Goal: Task Accomplishment & Management: Manage account settings

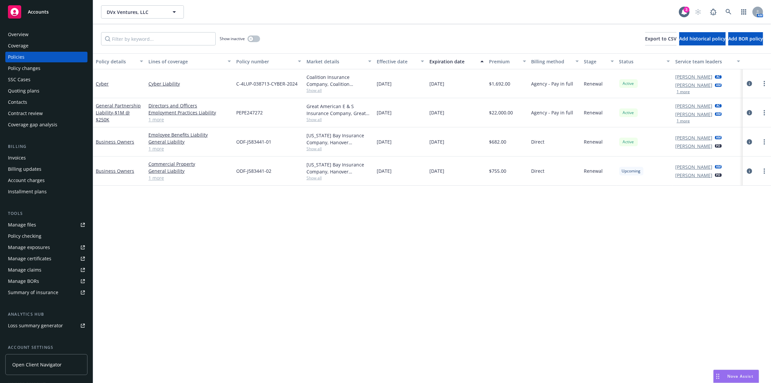
click at [737, 15] on button "button" at bounding box center [743, 11] width 13 height 13
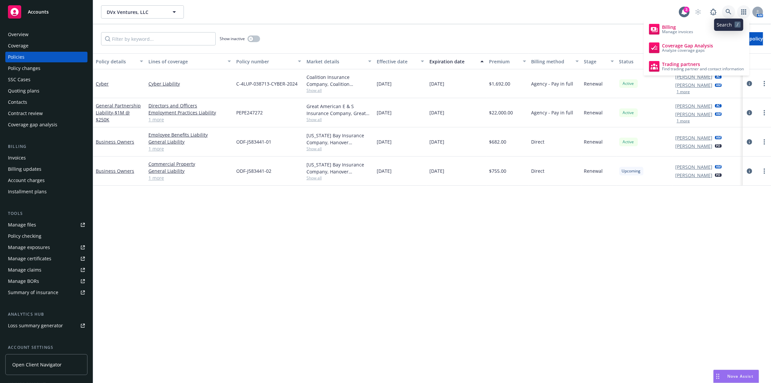
click at [730, 13] on icon at bounding box center [728, 12] width 6 height 6
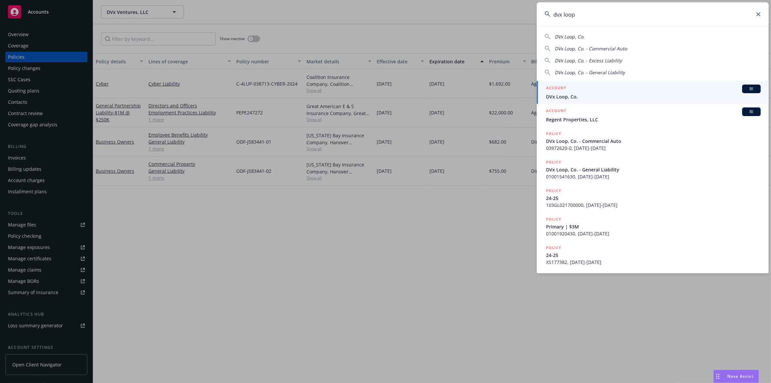
type input "dvx loop"
click at [662, 96] on span "DVx Loop, Co." at bounding box center [653, 96] width 215 height 7
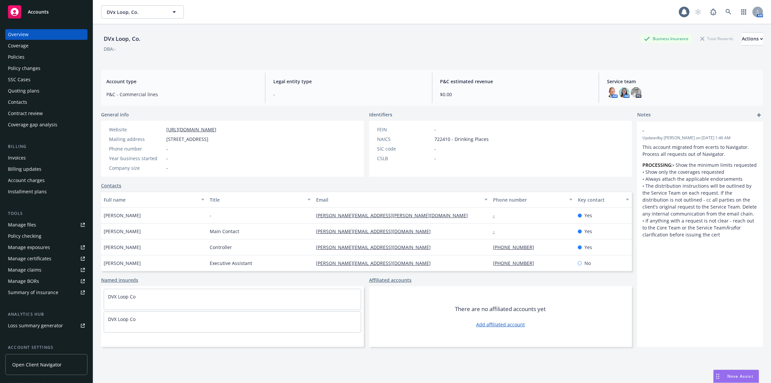
click at [72, 56] on div "Policies" at bounding box center [46, 57] width 77 height 11
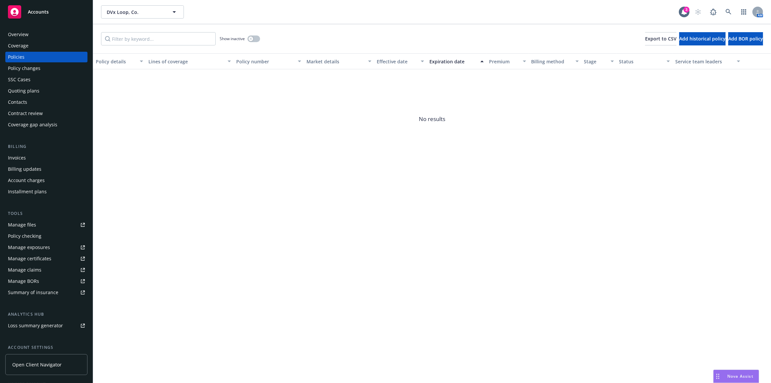
click at [63, 31] on div "Overview" at bounding box center [46, 34] width 77 height 11
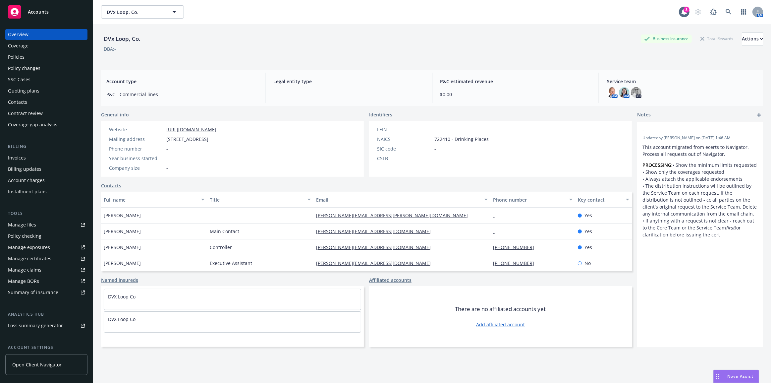
click at [77, 69] on div "Policy changes" at bounding box center [46, 68] width 77 height 11
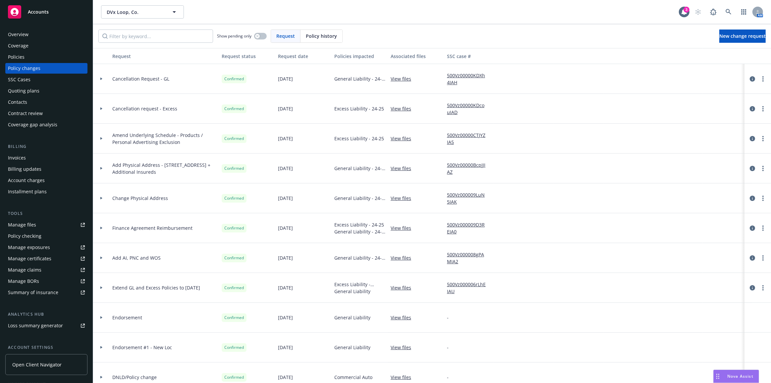
scroll to position [30, 0]
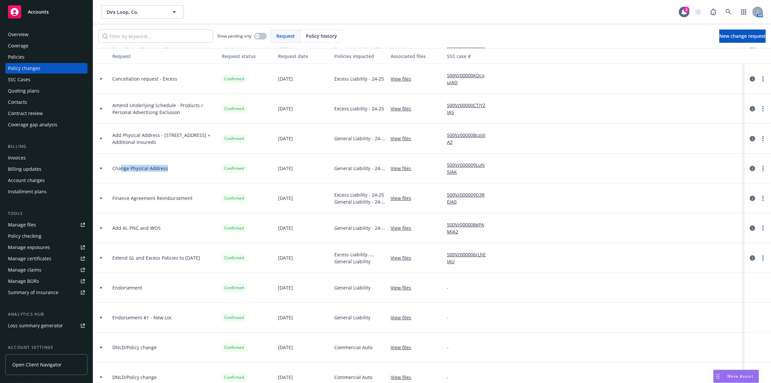
drag, startPoint x: 165, startPoint y: 168, endPoint x: 112, endPoint y: 162, distance: 53.3
click at [116, 162] on div "Change Physical Address" at bounding box center [164, 168] width 109 height 30
click at [98, 165] on div at bounding box center [101, 168] width 17 height 30
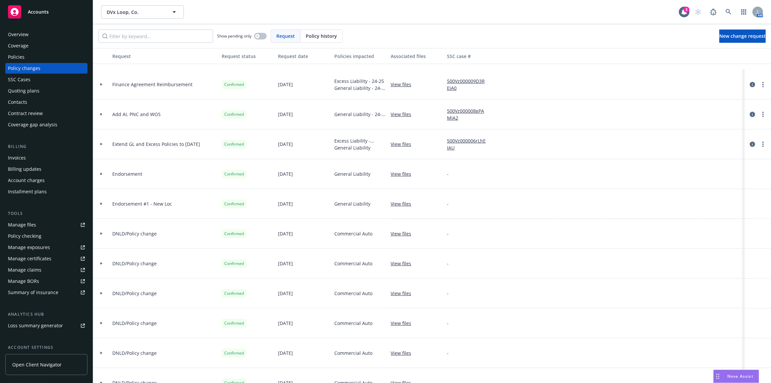
scroll to position [211, 0]
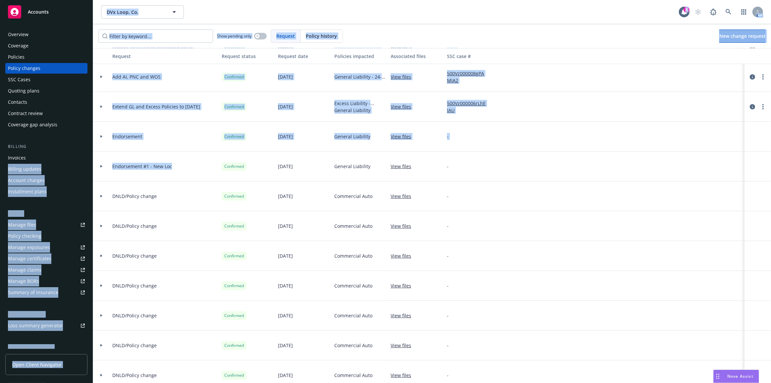
drag, startPoint x: 85, startPoint y: 161, endPoint x: 109, endPoint y: 165, distance: 24.8
click at [88, 162] on div "Accounts Overview Coverage Policies Policy changes SSC Cases Quoting plans Cont…" at bounding box center [385, 191] width 771 height 383
click at [143, 166] on span "Endorsement #1 - New Loc" at bounding box center [142, 166] width 60 height 7
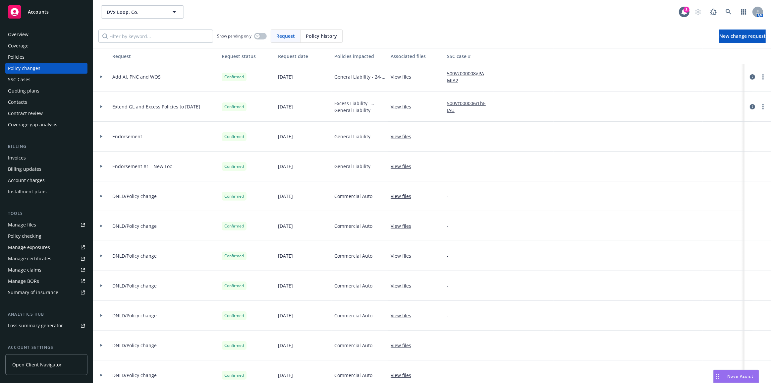
scroll to position [90, 0]
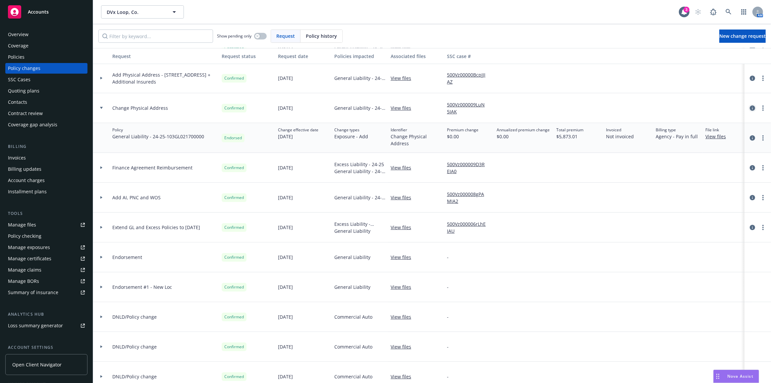
click at [750, 108] on icon "circleInformation" at bounding box center [752, 107] width 5 height 5
click at [749, 133] on div at bounding box center [757, 138] width 27 height 30
click at [749, 134] on link "circleInformation" at bounding box center [752, 138] width 8 height 8
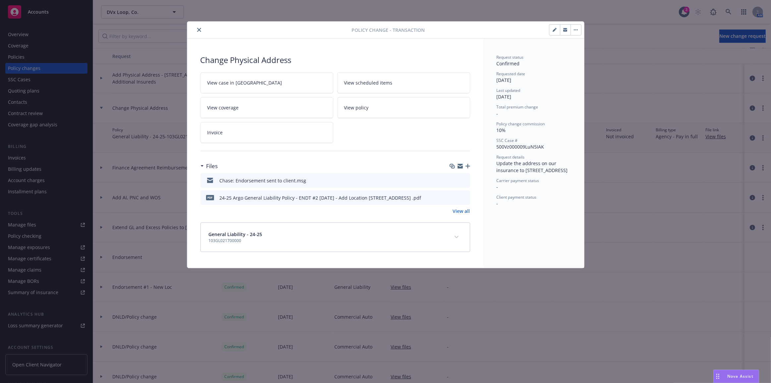
click at [199, 29] on icon "close" at bounding box center [199, 30] width 4 height 4
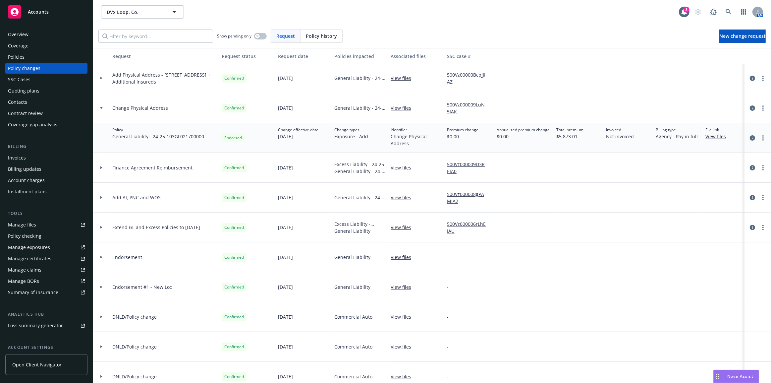
click at [136, 164] on span "Finance Agreement Reimbursement" at bounding box center [152, 167] width 80 height 7
click at [103, 107] on div at bounding box center [101, 108] width 11 height 2
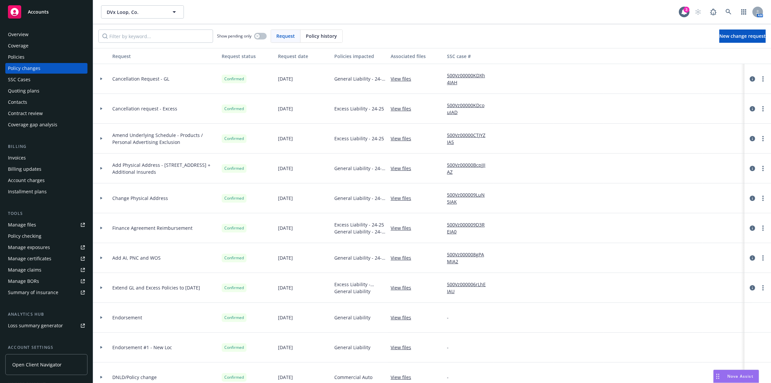
click at [72, 38] on div "Overview" at bounding box center [46, 34] width 77 height 11
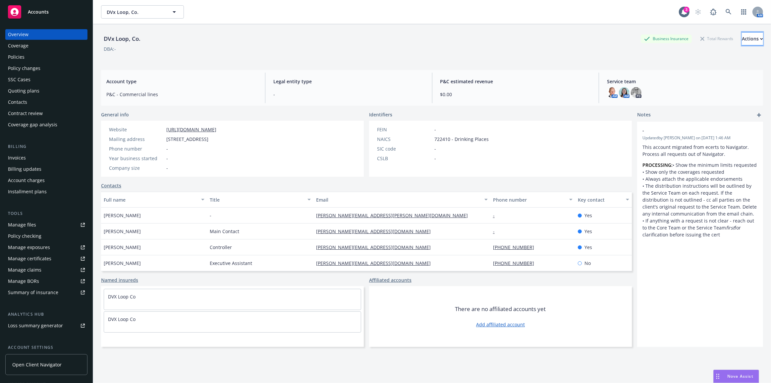
drag, startPoint x: 751, startPoint y: 40, endPoint x: 747, endPoint y: 42, distance: 3.7
click at [751, 40] on button "Actions" at bounding box center [752, 38] width 21 height 13
click at [722, 66] on link "Edit account summary" at bounding box center [708, 69] width 109 height 13
select select "US"
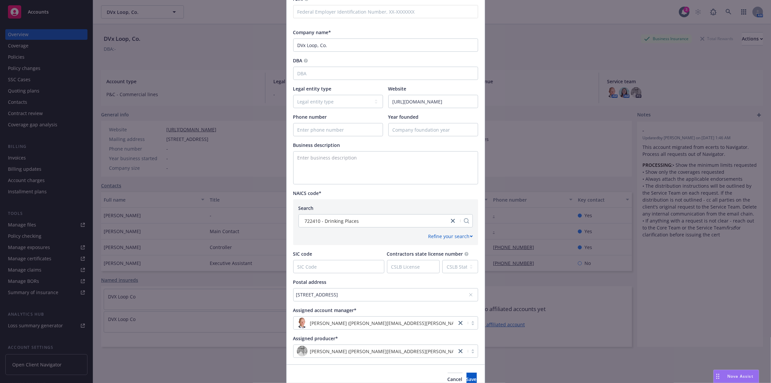
scroll to position [130, 0]
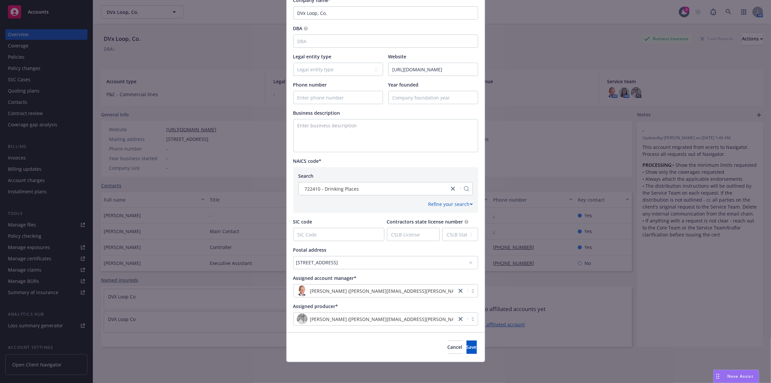
click at [469, 261] on icon at bounding box center [471, 262] width 4 height 4
click at [453, 261] on div "No address selected" at bounding box center [382, 262] width 172 height 7
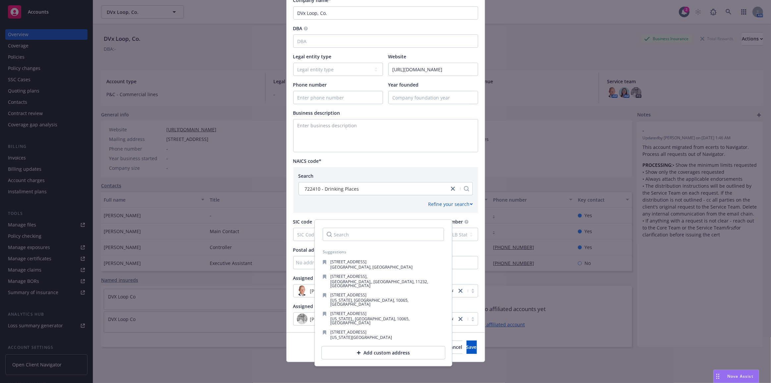
click at [411, 234] on input "Search" at bounding box center [383, 234] width 121 height 13
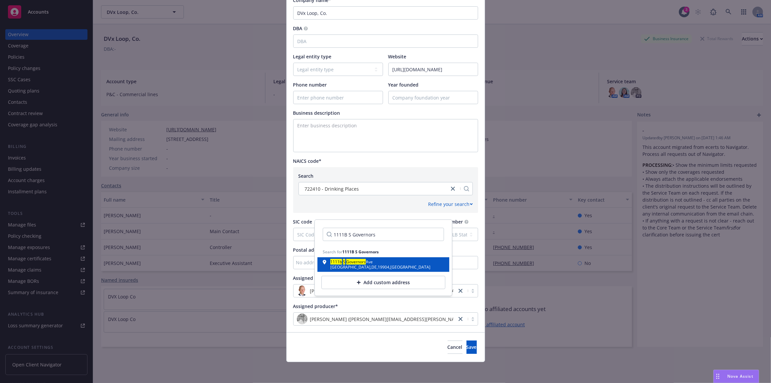
type input "1111B S Governors"
click at [402, 260] on div "[STREET_ADDRESS]" at bounding box center [383, 264] width 121 height 9
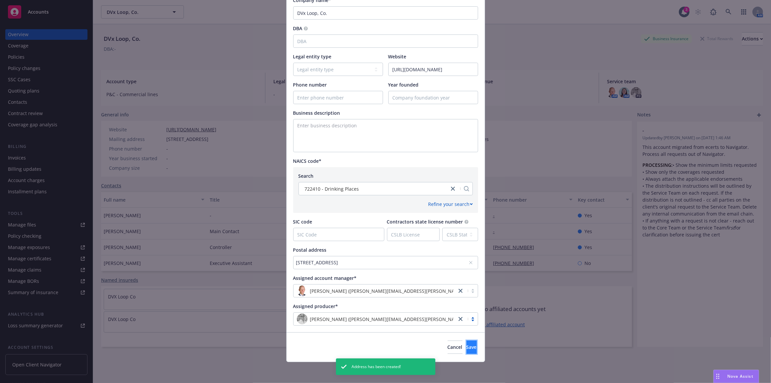
click at [467, 348] on button "Save" at bounding box center [471, 346] width 10 height 13
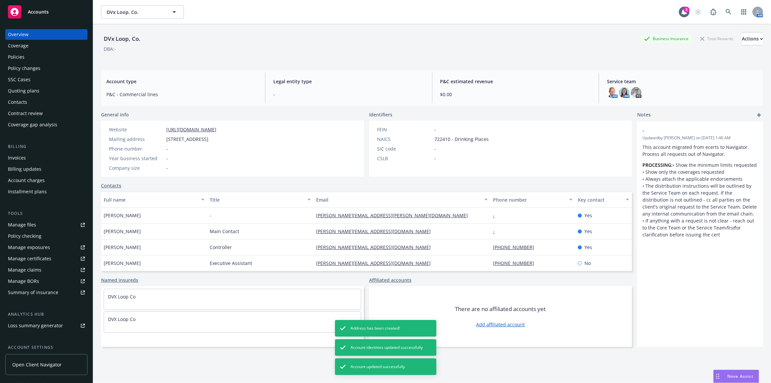
click at [15, 55] on div "Policies" at bounding box center [16, 57] width 17 height 11
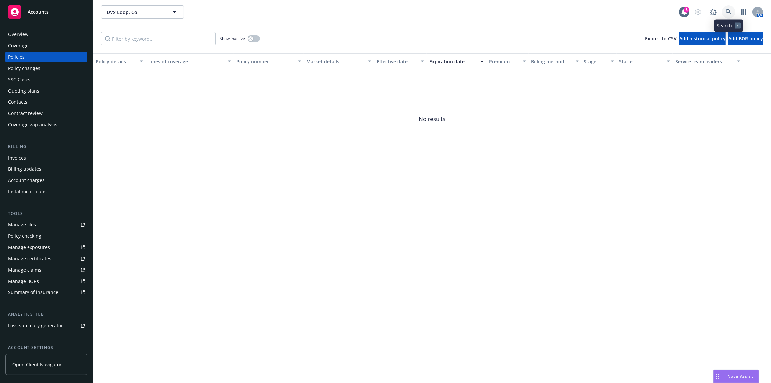
click at [729, 13] on icon at bounding box center [728, 12] width 6 height 6
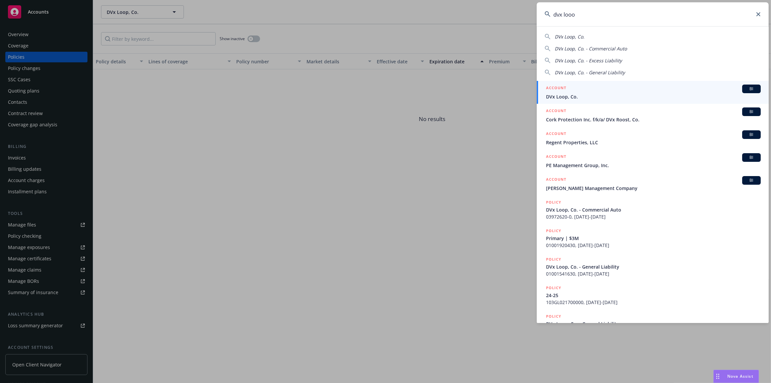
type input "dvx"
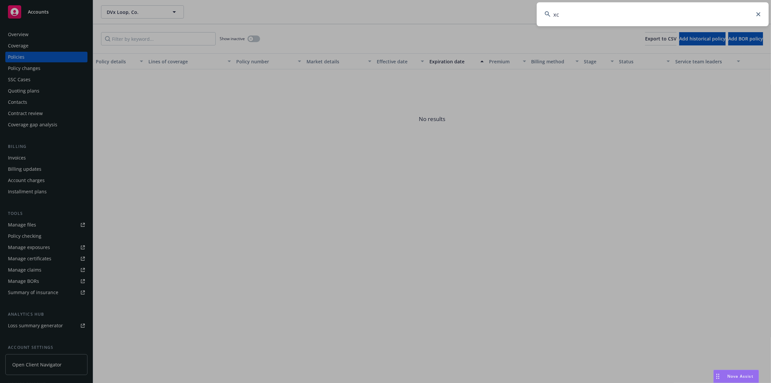
type input "x"
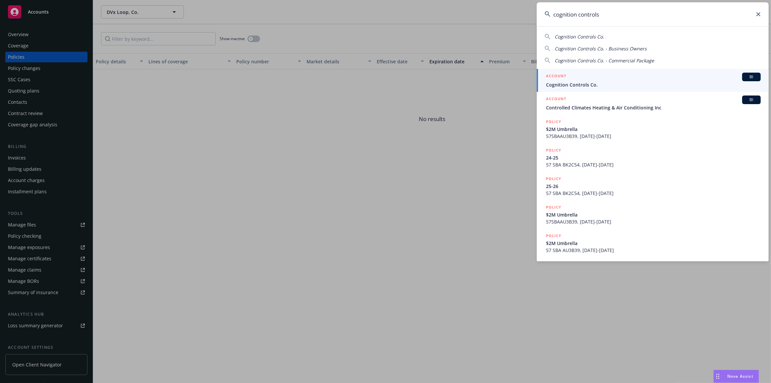
type input "cognition controls"
click at [701, 80] on div "ACCOUNT BI" at bounding box center [653, 77] width 215 height 9
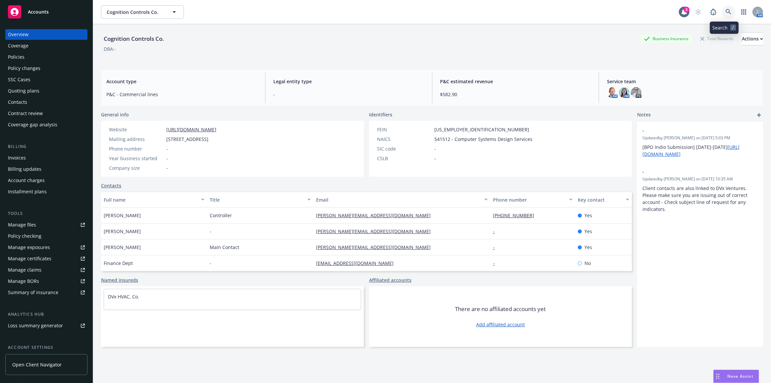
click at [722, 13] on link at bounding box center [728, 11] width 13 height 13
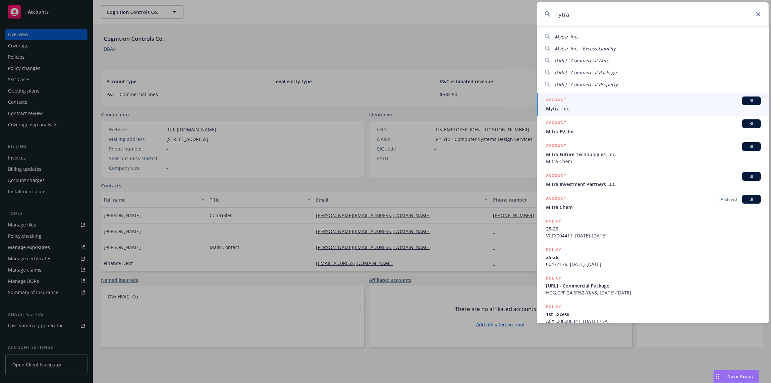
type input "mytra"
click at [701, 104] on div "ACCOUNT BI" at bounding box center [653, 100] width 215 height 9
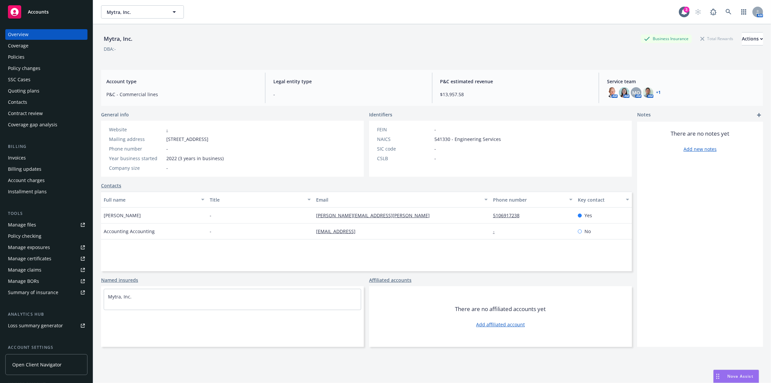
click at [67, 89] on div "Quoting plans" at bounding box center [46, 90] width 77 height 11
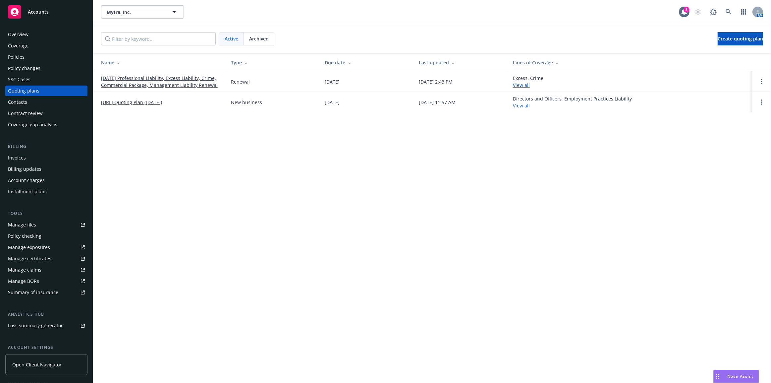
click at [101, 86] on link "[DATE] Professional Liability, Excess Liability, Crime, Commercial Package, Man…" at bounding box center [160, 82] width 119 height 14
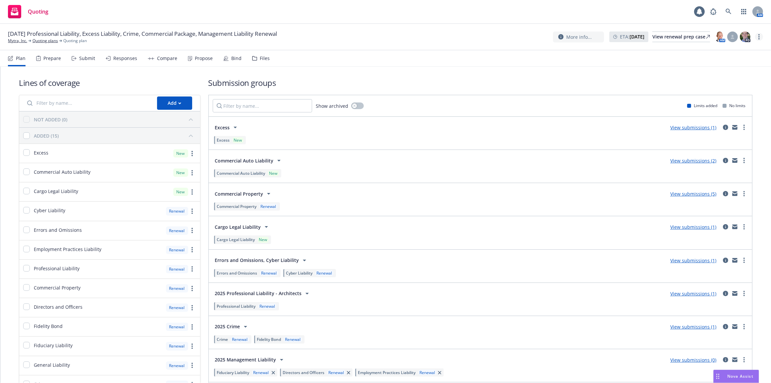
click at [756, 36] on link "more" at bounding box center [759, 37] width 8 height 8
click at [741, 60] on link "Rename quoting plan" at bounding box center [726, 63] width 74 height 13
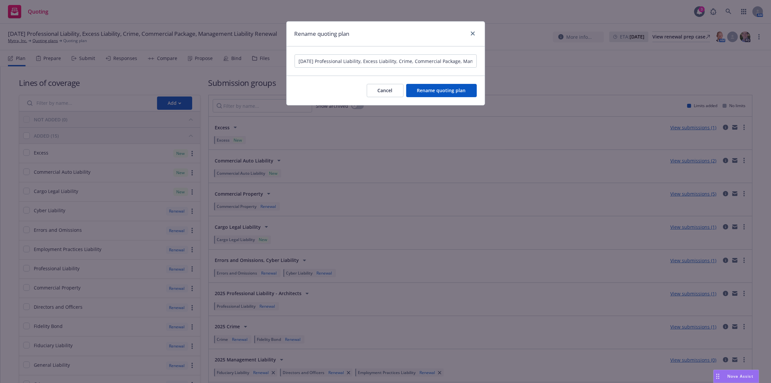
scroll to position [0, 56]
drag, startPoint x: 311, startPoint y: 61, endPoint x: 274, endPoint y: 62, distance: 36.4
click at [273, 61] on div "Rename quoting plan 08/02/25 Professional Liability, Excess Liability, Crime, C…" at bounding box center [385, 191] width 771 height 383
click at [317, 62] on input "[DATE] Professional Liability, Excess Liability, Crime, Commercial Package, Man…" at bounding box center [385, 60] width 182 height 13
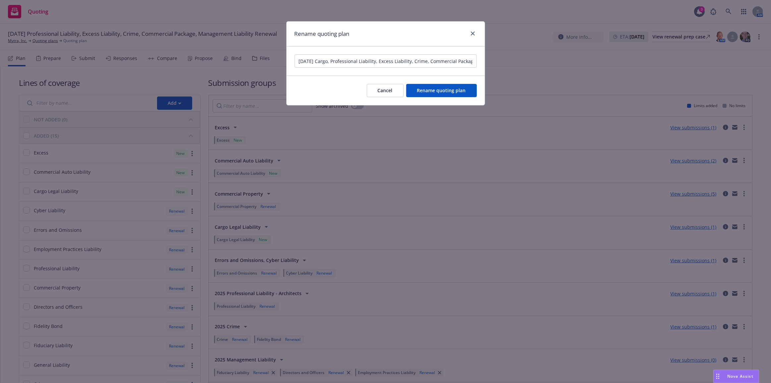
click at [370, 62] on input "08/02/25 Cargo, Professional Liability, Excess Liability, Crime, Commercial Pac…" at bounding box center [385, 60] width 182 height 13
click at [387, 60] on input "08/02/25 Cargo, Professional, Excess Liability, Crime, Commercial Package, Mana…" at bounding box center [385, 60] width 182 height 13
click at [431, 61] on input "08/02/25 Cargo, Professional, Excess, Crime, Commercial Package, Management Lia…" at bounding box center [385, 60] width 182 height 13
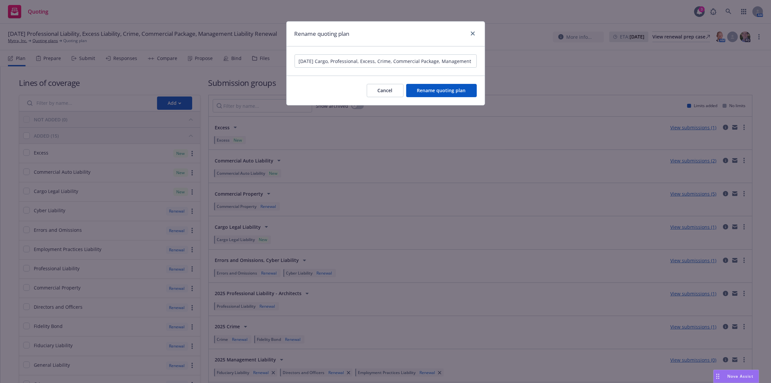
click at [409, 61] on input "08/02/25 Cargo, Professional, Excess, Crime, Commercial Package, Management Lia…" at bounding box center [385, 60] width 182 height 13
drag, startPoint x: 468, startPoint y: 62, endPoint x: 503, endPoint y: 66, distance: 35.7
click at [503, 66] on div "Rename quoting plan 08/02/25 Cargo, Professional, Excess, Crime, Package, Manag…" at bounding box center [385, 191] width 771 height 383
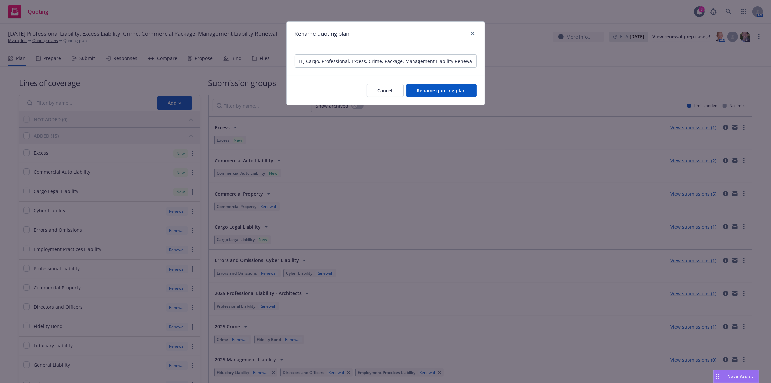
click at [319, 60] on input "08/02/25 Cargo, Professional, Excess, Crime, Package, Management Liability Rene…" at bounding box center [385, 60] width 182 height 13
type input "08/02/25 Cargo, Professional, Excess, Crime, Package, Management Liability Rene…"
drag, startPoint x: 419, startPoint y: 92, endPoint x: 433, endPoint y: 93, distance: 14.3
click at [419, 92] on span "Rename quoting plan" at bounding box center [441, 90] width 49 height 6
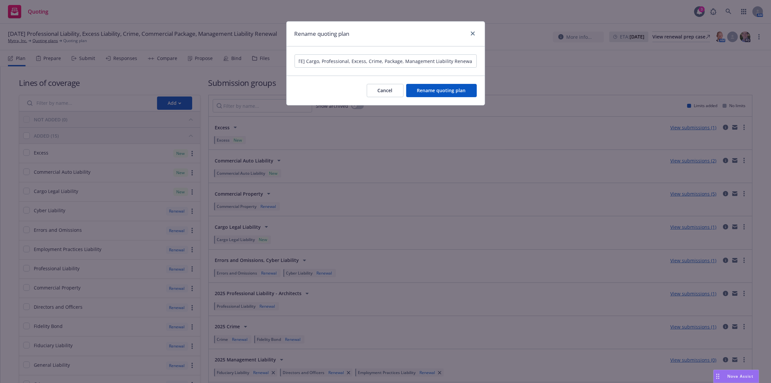
scroll to position [0, 0]
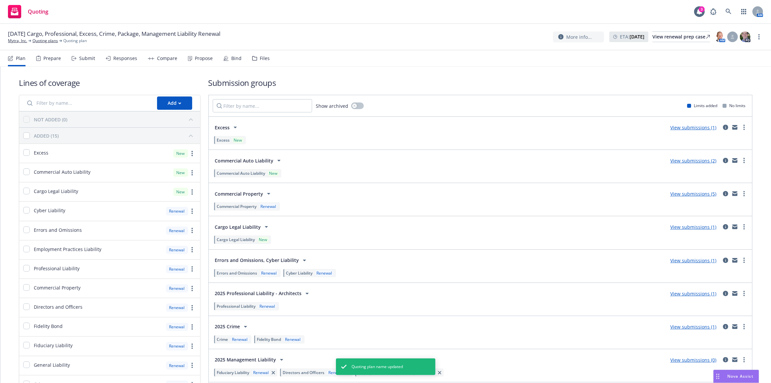
click at [123, 57] on div "Responses" at bounding box center [125, 58] width 24 height 5
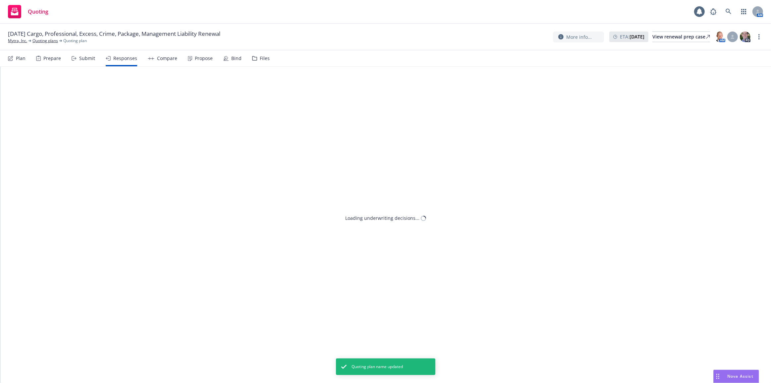
click at [86, 57] on div "Submit" at bounding box center [87, 58] width 16 height 5
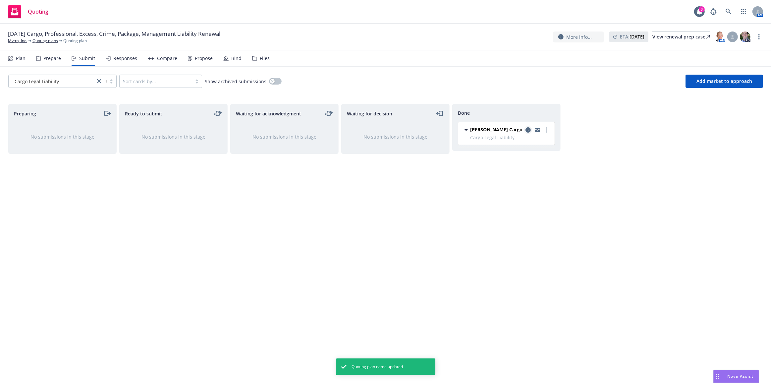
click at [528, 130] on icon "copy logging email" at bounding box center [527, 129] width 5 height 5
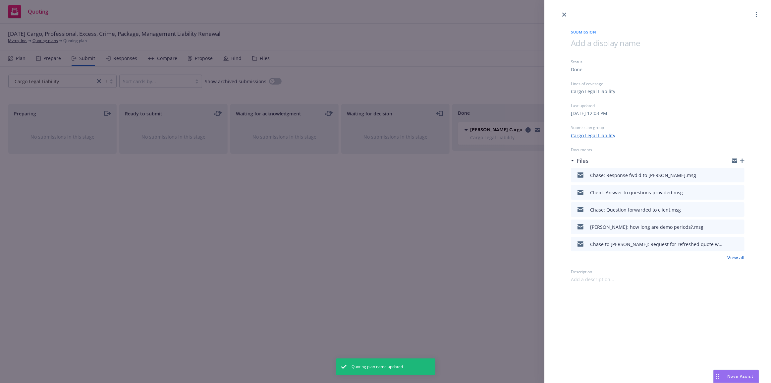
click at [742, 162] on icon "button" at bounding box center [742, 160] width 5 height 5
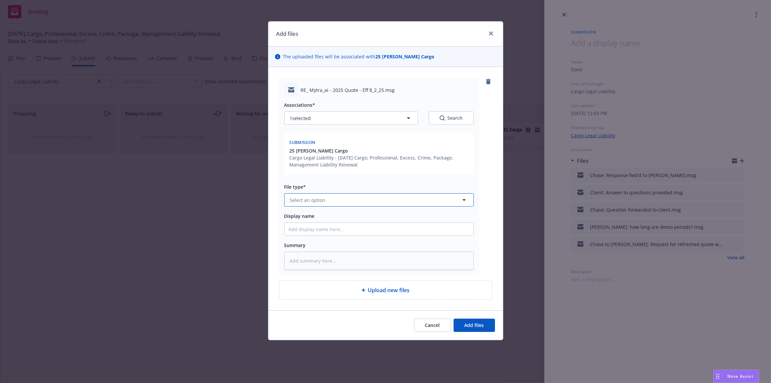
click at [379, 197] on button "Select an option" at bounding box center [378, 199] width 189 height 13
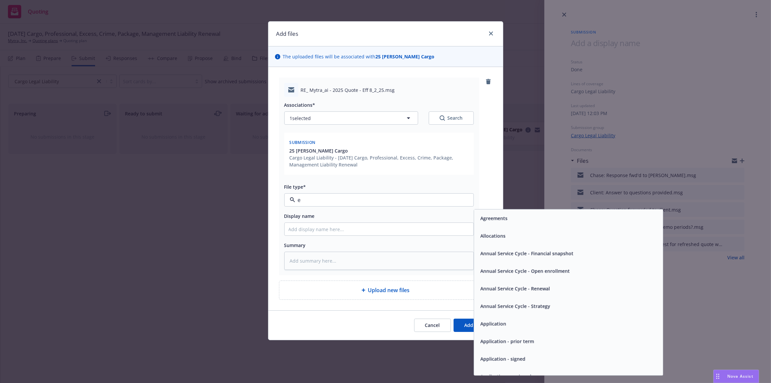
type input "em"
click at [480, 238] on span "Email" at bounding box center [486, 236] width 12 height 7
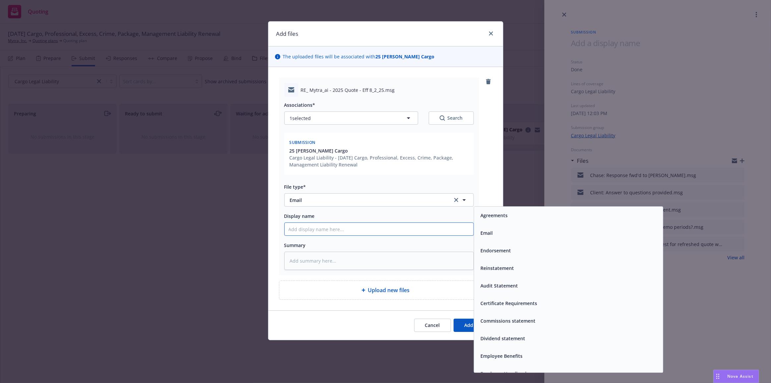
click at [463, 235] on input "Display name" at bounding box center [379, 229] width 189 height 13
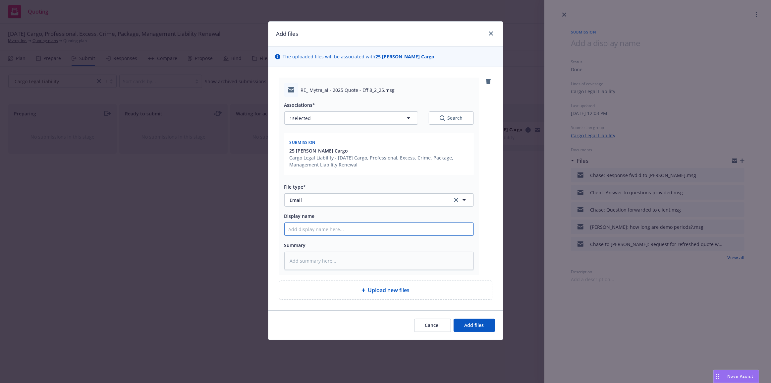
type textarea "x"
type input "f"
type textarea "x"
type input "F"
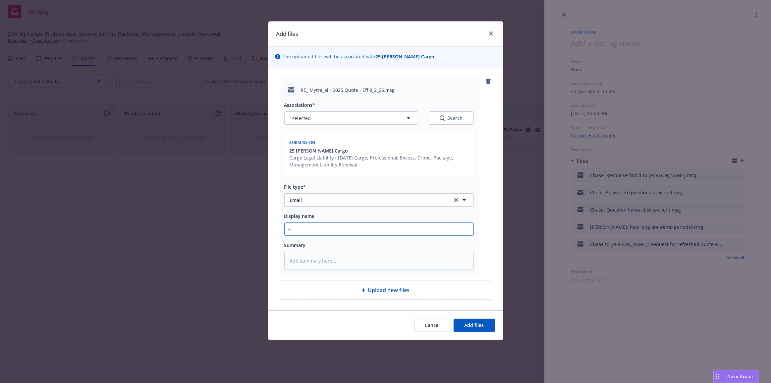
type textarea "x"
type input "Fal"
type textarea "x"
type input "Falv"
type textarea "x"
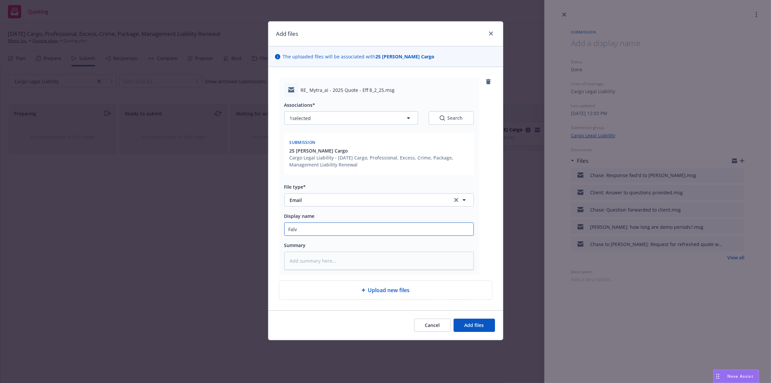
type input "Falve"
type textarea "x"
type input "Falvey"
type textarea "x"
type input "Falvey:"
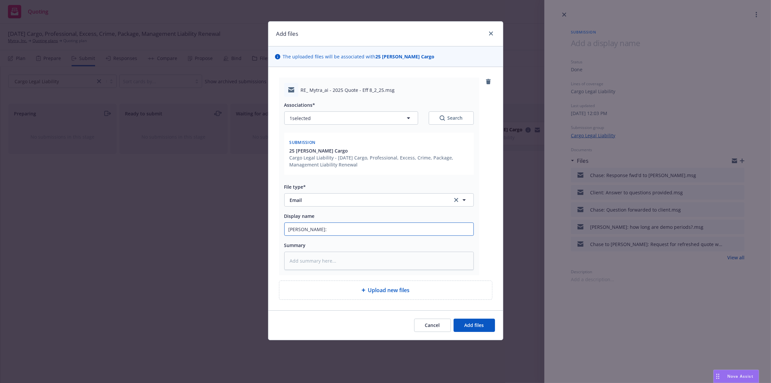
type textarea "x"
type input "Falvey:"
type textarea "x"
type input "Falvey: p"
type textarea "x"
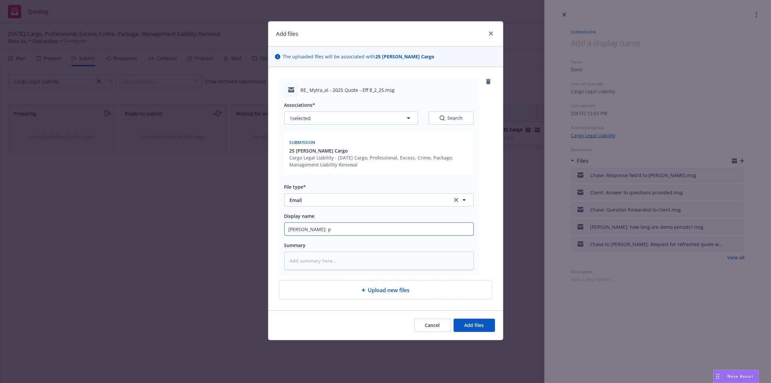
type input "Falvey: pr"
type textarea "x"
type input "Falvey: pre"
type textarea "x"
type input "Falvey: prem"
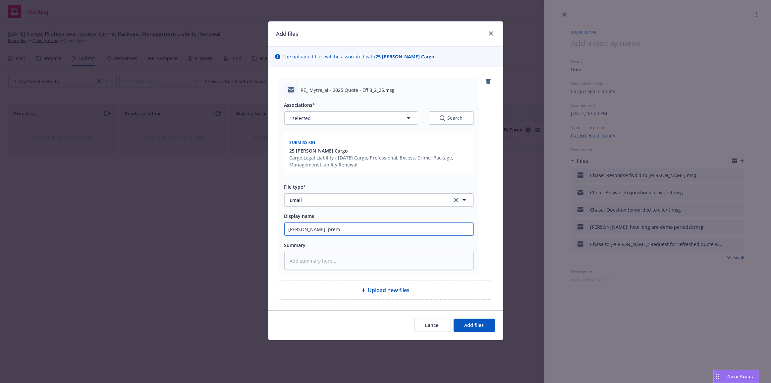
type textarea "x"
type input "Falvey: premi"
type textarea "x"
type input "Falvey: premiu"
type textarea "x"
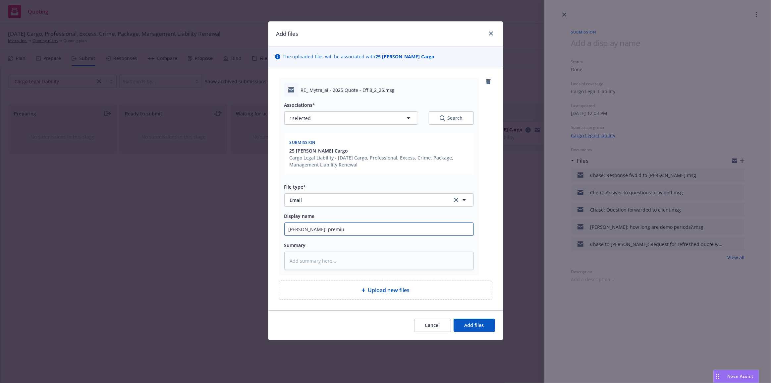
type input "Falvey: premium"
type textarea "x"
type input "Falvey: premium"
type textarea "x"
type input "Falvey: premium i"
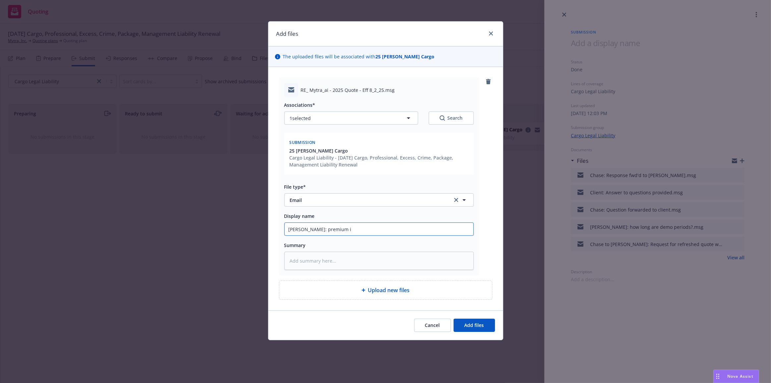
type textarea "x"
type input "Falvey: premium in"
type textarea "x"
type input "Falvey: premium ind"
type textarea "x"
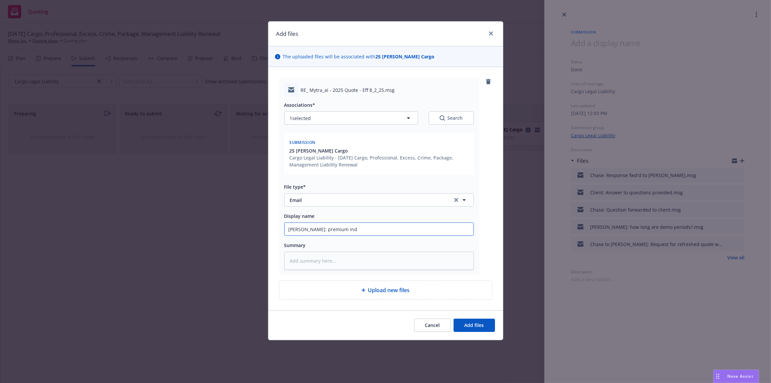
type input "Falvey: premium indi"
type textarea "x"
type input "Falvey: premium indic"
type textarea "x"
type input "Falvey: premium indica"
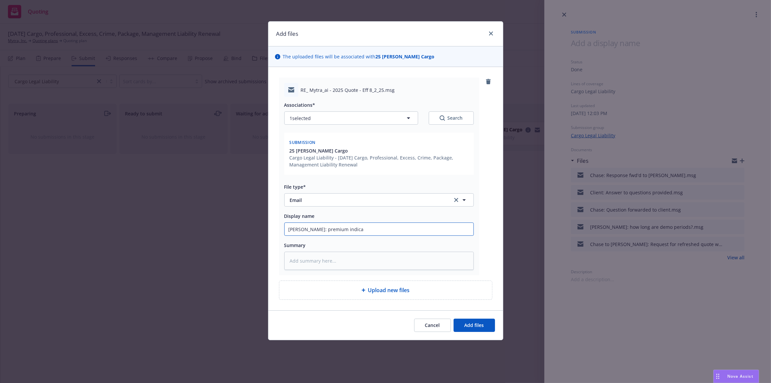
type textarea "x"
type input "Falvey: premium indicat"
type textarea "x"
type input "Falvey: premium indicati"
type textarea "x"
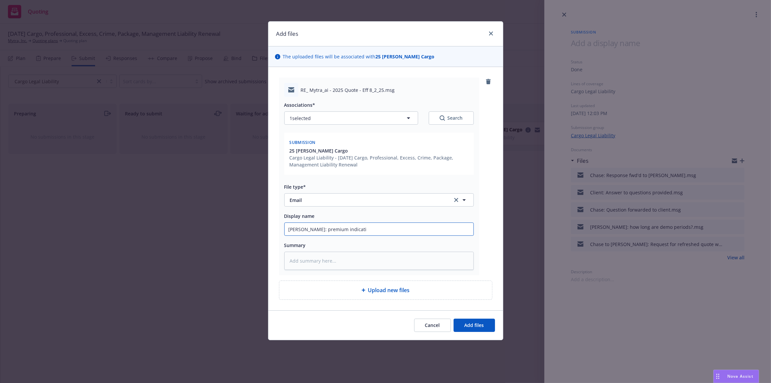
type input "Falvey: premium indicatio"
type textarea "x"
type input "Falvey: premium indication"
type textarea "x"
type input "Falvey: premium indication"
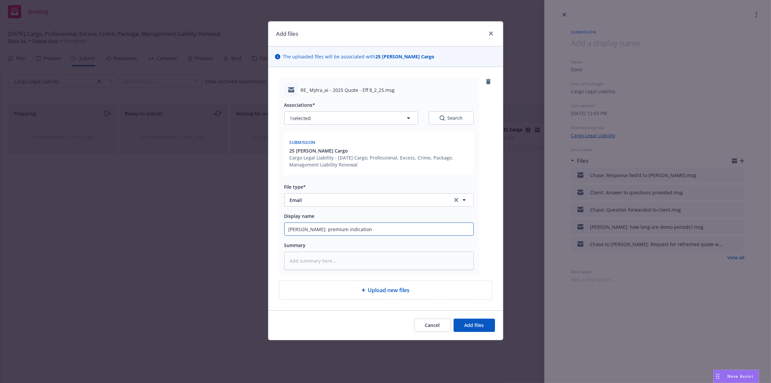
type textarea "x"
type input "Falvey: premium indication p"
type textarea "x"
type input "Falvey: premium indication pr"
type textarea "x"
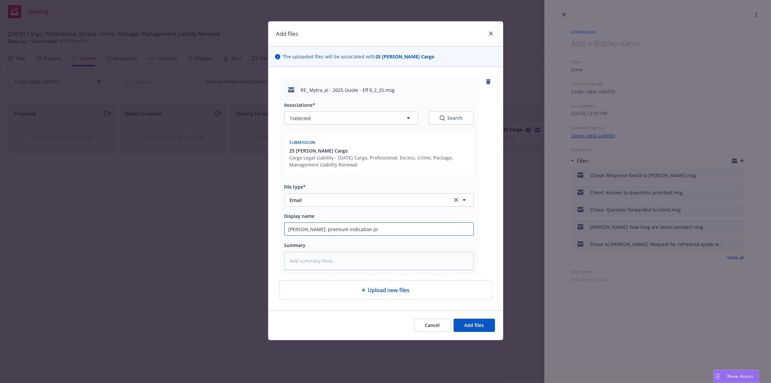
type input "Falvey: premium indication pro"
type textarea "x"
type input "Falvey: premium indication provi"
type textarea "x"
type input "Falvey: premium indication provid"
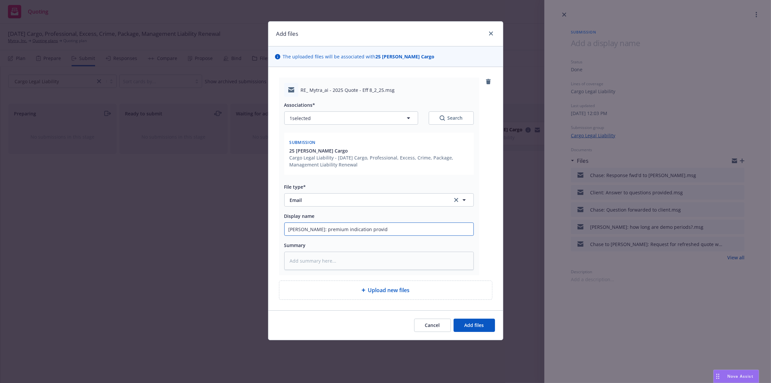
type textarea "x"
type input "Falvey: premium indication provide"
type textarea "x"
type input "Falvey: premium indication provided"
click at [454, 318] on button "Add files" at bounding box center [474, 324] width 41 height 13
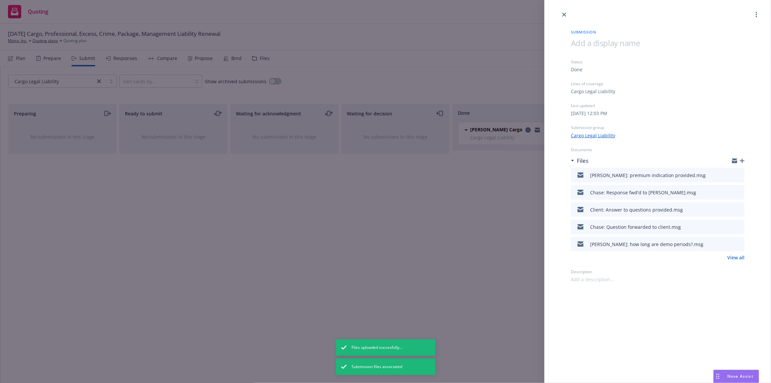
click at [742, 161] on icon "button" at bounding box center [742, 160] width 5 height 5
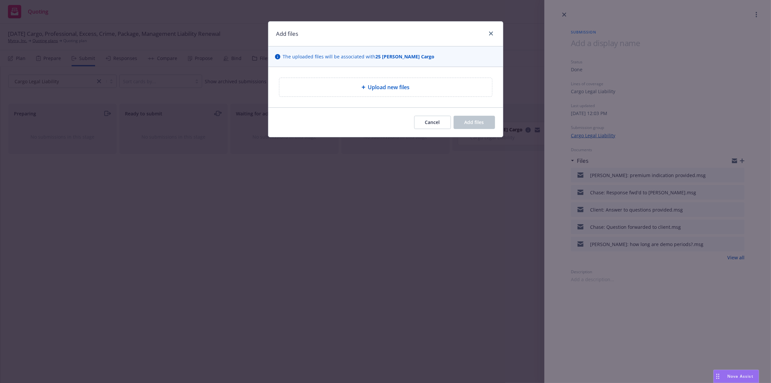
type textarea "x"
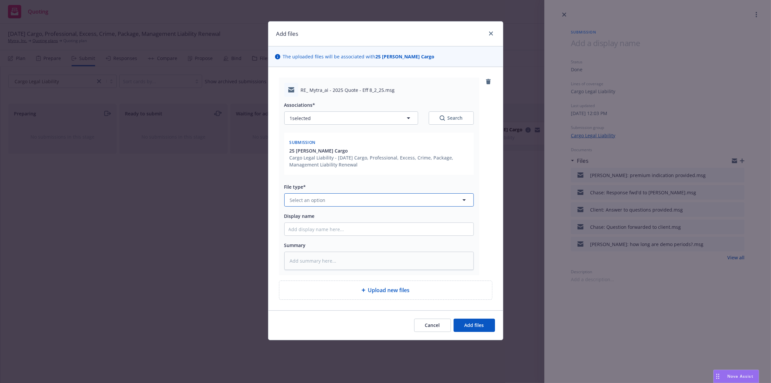
click at [441, 201] on button "Select an option" at bounding box center [378, 199] width 189 height 13
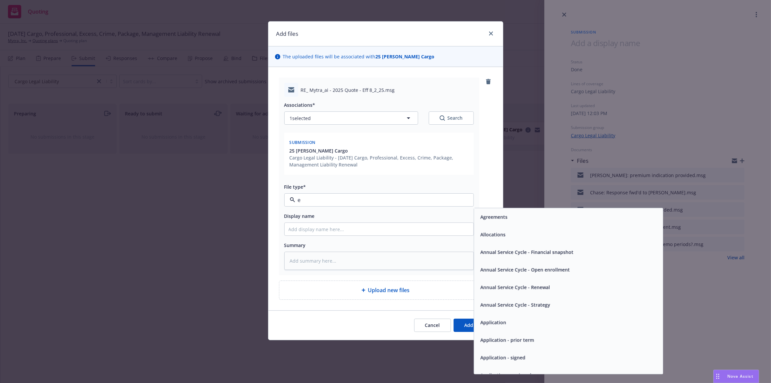
type input "em"
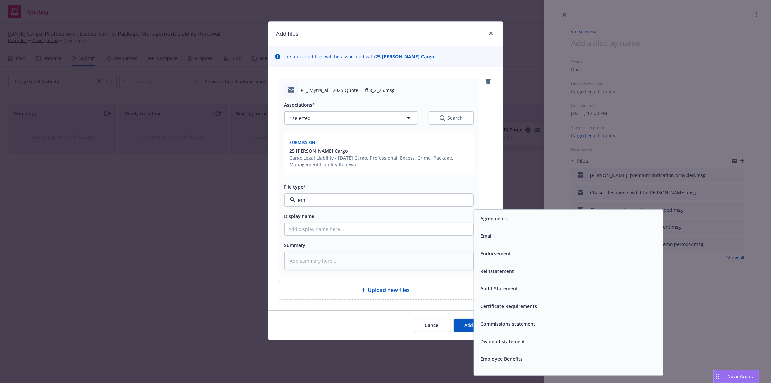
click at [490, 232] on div "Email" at bounding box center [486, 236] width 16 height 10
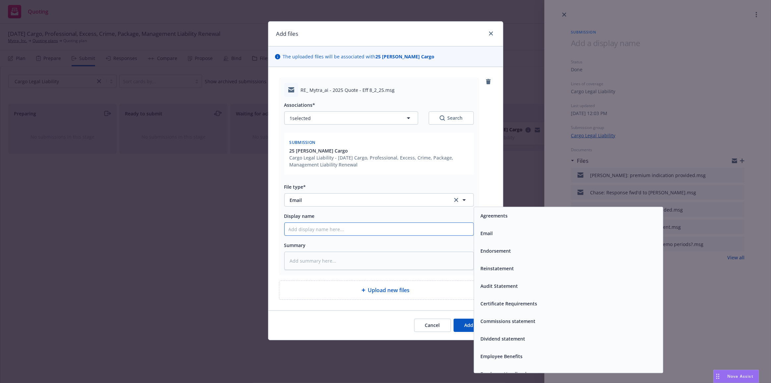
click at [467, 226] on input "Display name" at bounding box center [379, 229] width 189 height 13
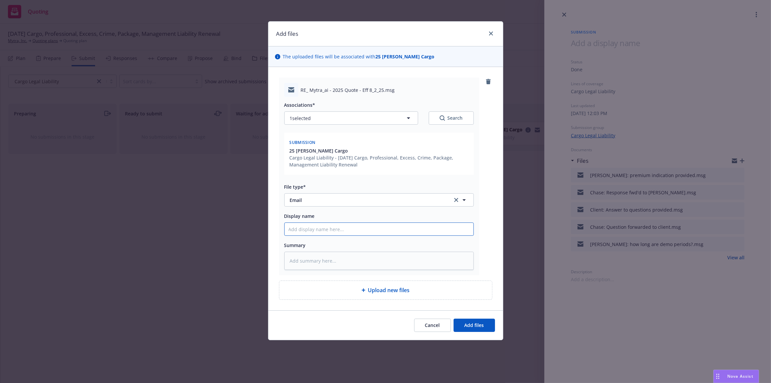
type textarea "x"
type input "T"
type textarea "x"
type input "Ti"
type textarea "x"
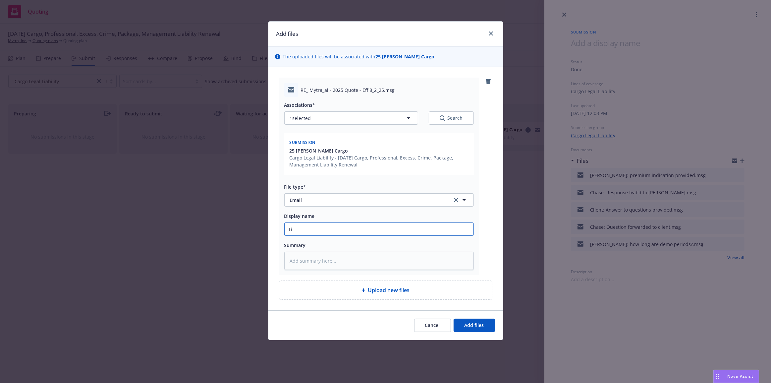
type input "Tim"
type textarea "x"
type input "Tim:"
type textarea "x"
type input "Tim:"
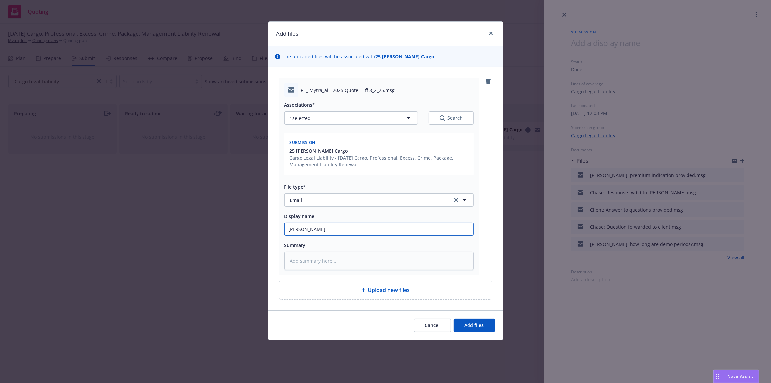
type textarea "x"
type input "Tim: H"
type textarea "x"
type input "Tim: How"
type textarea "x"
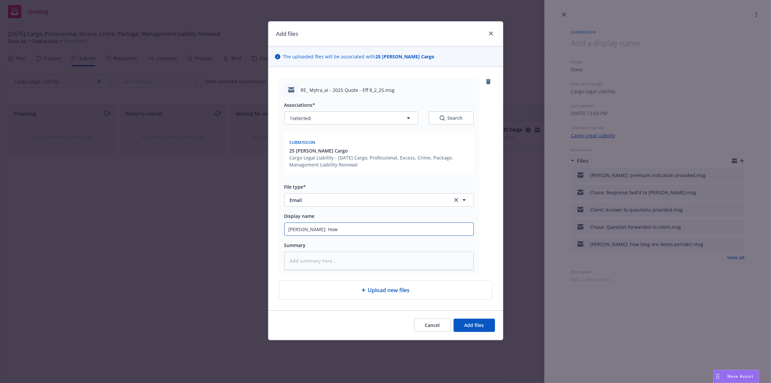
type input "Tim: How"
type textarea "x"
type input "Tim: How l"
type textarea "x"
type input "Tim: How lo"
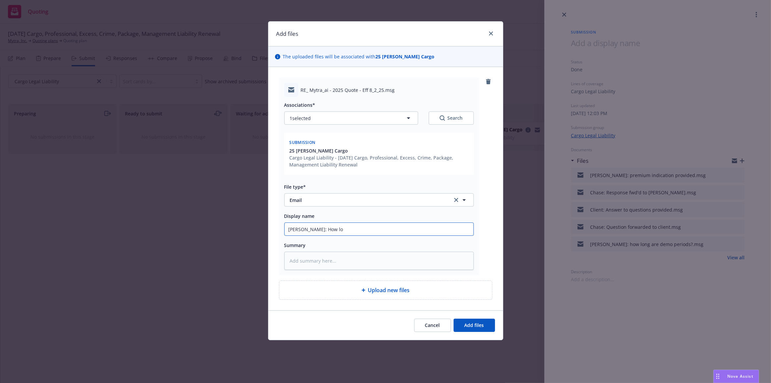
type textarea "x"
type input "Tim: How lon"
type textarea "x"
type input "Tim: How long"
type textarea "x"
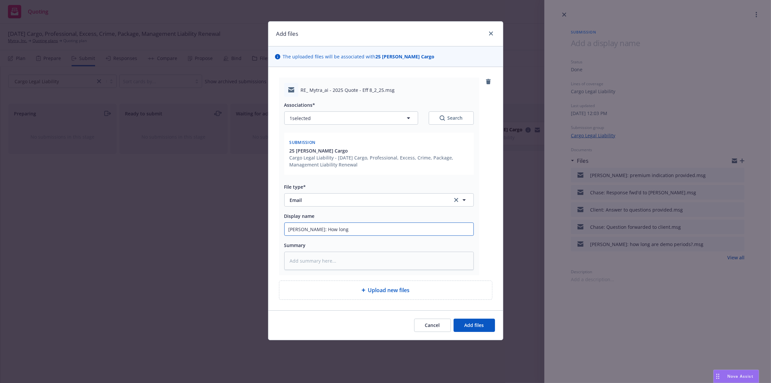
type input "Tim: How long"
type textarea "x"
type input "Tim: How long i"
type textarea "x"
type input "Tim: How long is"
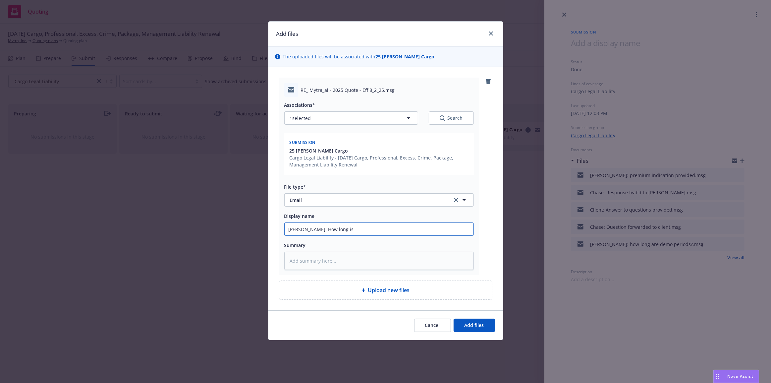
type textarea "x"
type input "Tim: How long is"
type textarea "x"
type input "Tim: How long is t"
type textarea "x"
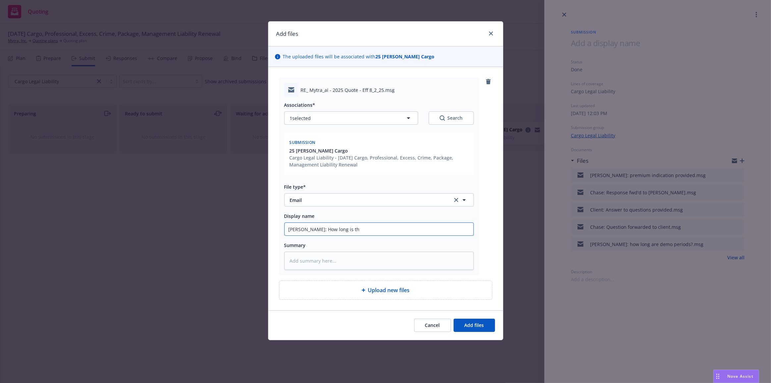
type input "Tim: How long is the"
type textarea "x"
type input "Tim: How long is the"
type textarea "x"
type input "Tim: How long is the d"
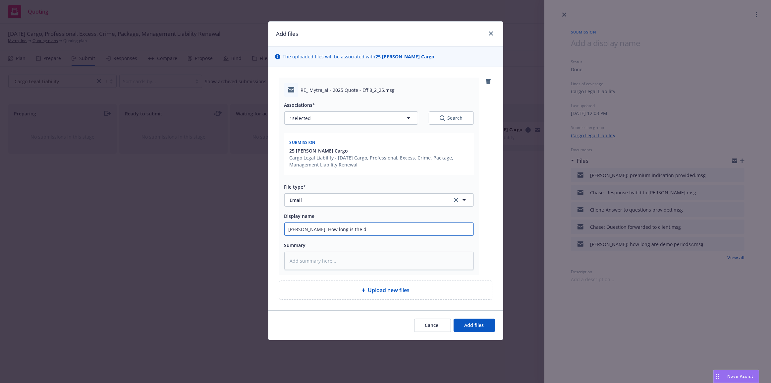
type textarea "x"
type input "Tim: How long is the de"
type textarea "x"
type input "Tim: How long is the dem"
type textarea "x"
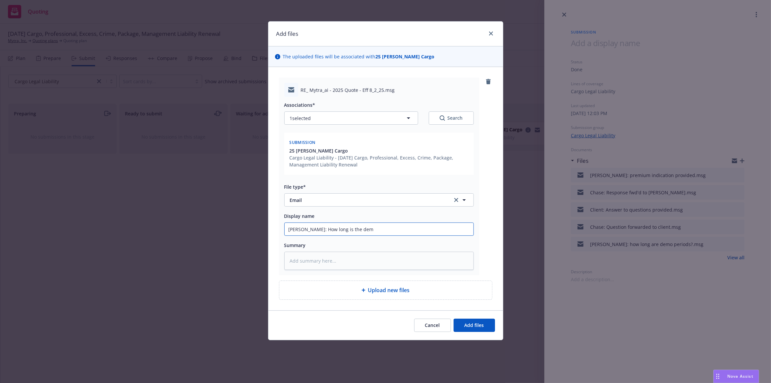
type input "Tim: How long is the demo"
type textarea "x"
type input "Tim: How long is the demo"
type textarea "x"
type input "Tim: How long is the demo p"
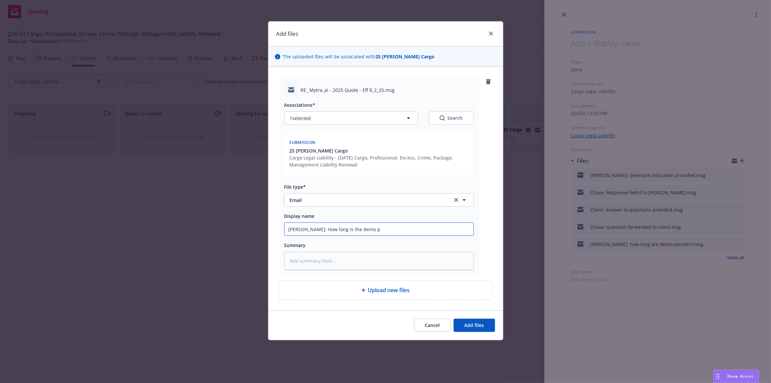
type textarea "x"
type input "Tim: How long is the demo pe"
type textarea "x"
type input "Tim: How long is the demo per"
type textarea "x"
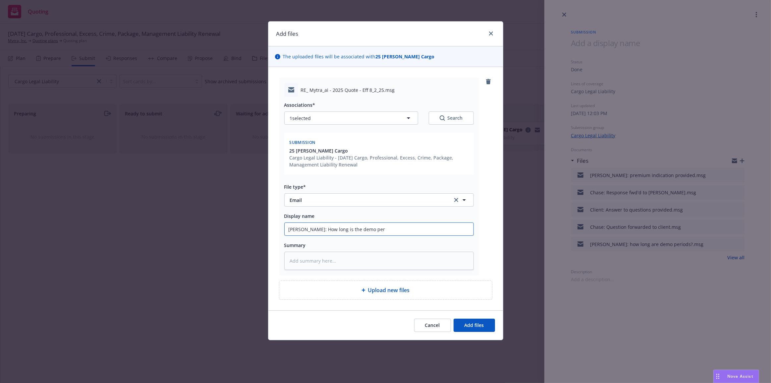
type input "Tim: How long is the demo peri"
type textarea "x"
type input "Tim: How long is the demo perio"
type textarea "x"
type input "Tim: How long is the demo period"
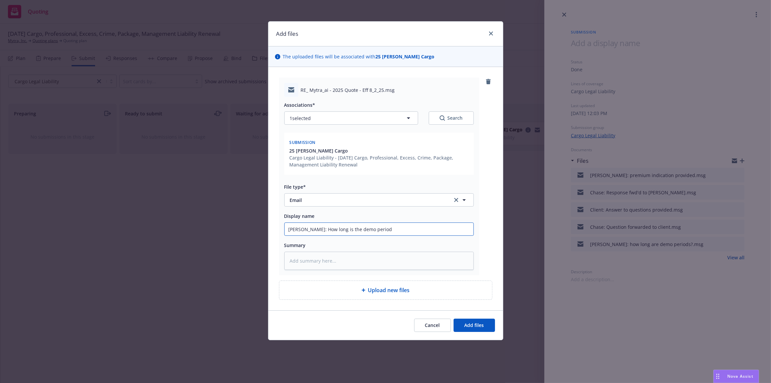
type textarea "x"
type input "Tim: How long is the demo period?"
click at [454, 318] on button "Add files" at bounding box center [474, 324] width 41 height 13
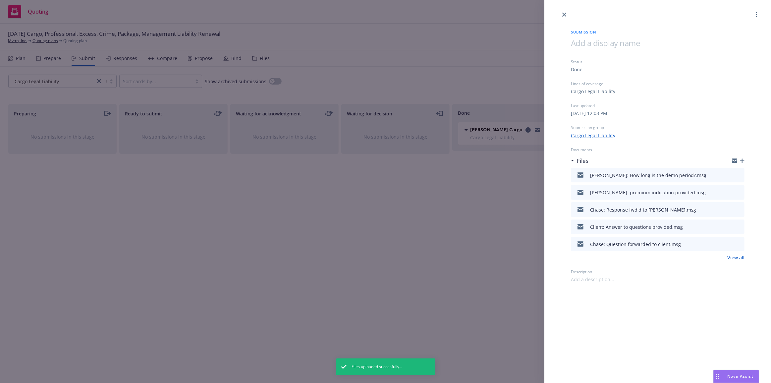
click at [741, 159] on icon "button" at bounding box center [742, 160] width 5 height 5
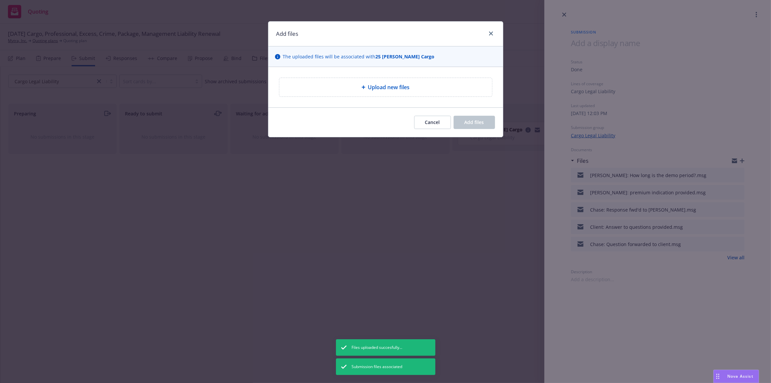
type textarea "x"
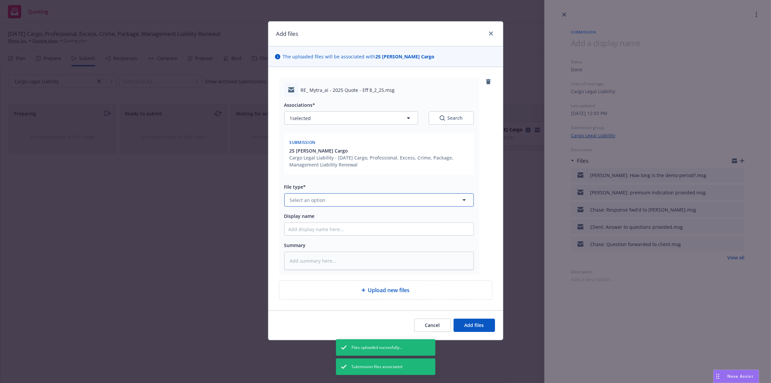
click at [428, 203] on button "Select an option" at bounding box center [378, 199] width 189 height 13
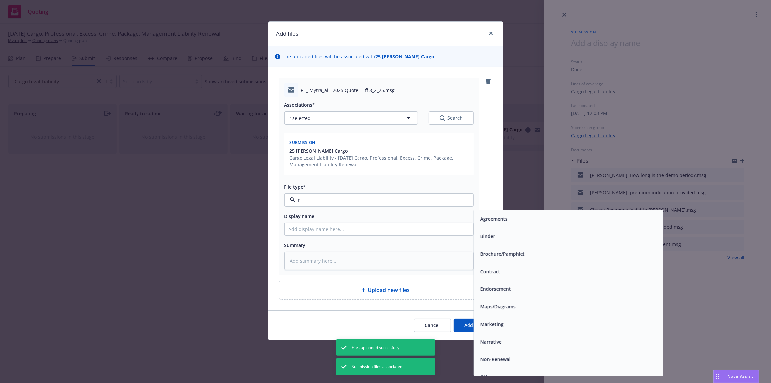
type input "r,"
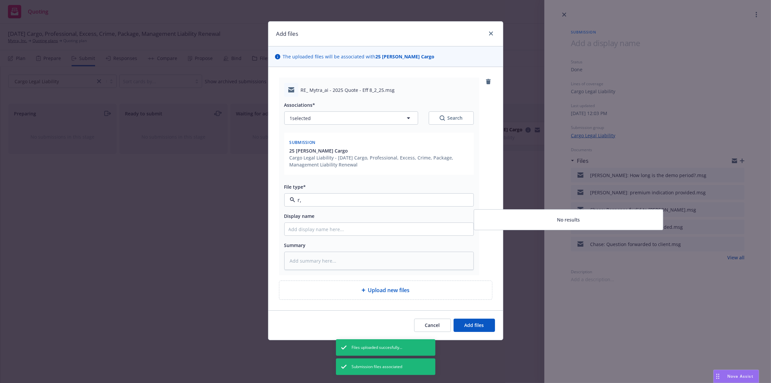
click at [428, 203] on input "r," at bounding box center [377, 200] width 165 height 8
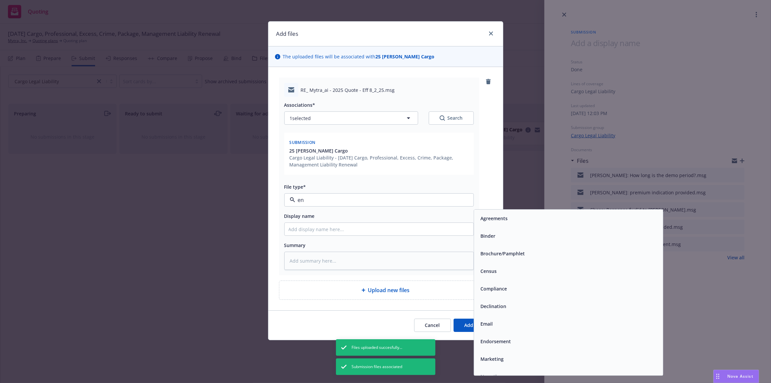
type input "enm"
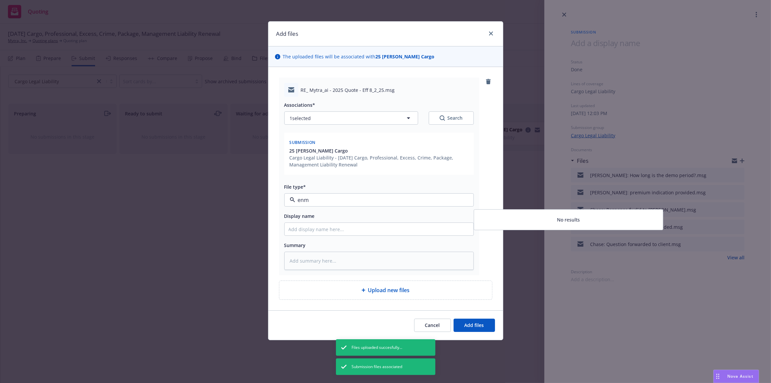
click at [428, 203] on input "enm" at bounding box center [377, 200] width 165 height 8
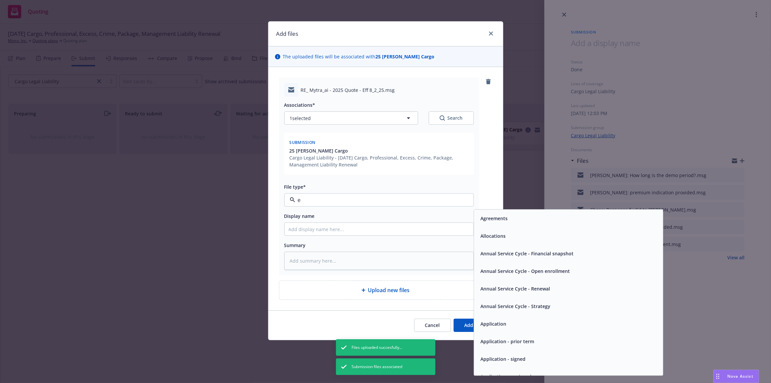
type input "em"
click at [508, 237] on div "Email" at bounding box center [568, 236] width 181 height 10
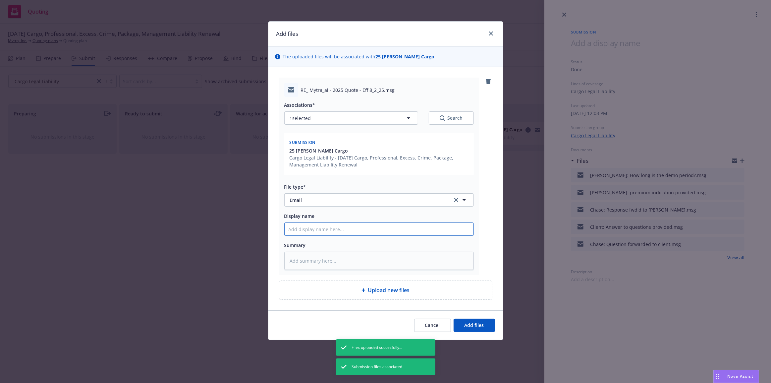
click at [448, 225] on input "Display name" at bounding box center [379, 229] width 189 height 13
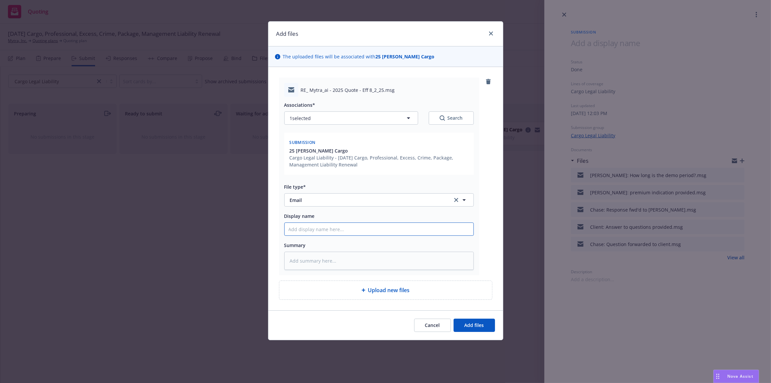
type textarea "x"
type input "F"
type textarea "x"
type input "Fa"
type textarea "x"
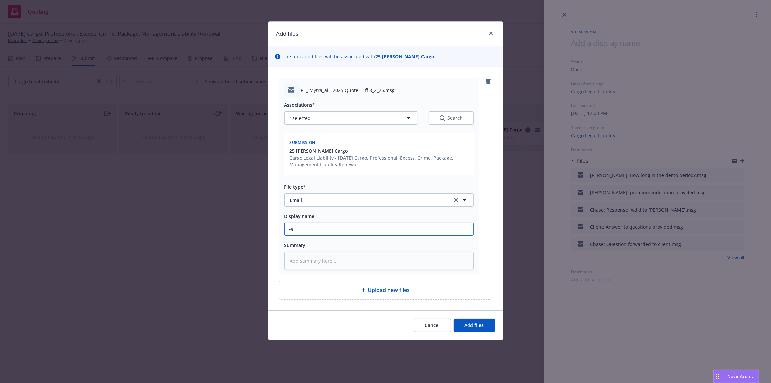
type input "Fal"
type textarea "x"
type input "Falv"
type textarea "x"
type input "Falve"
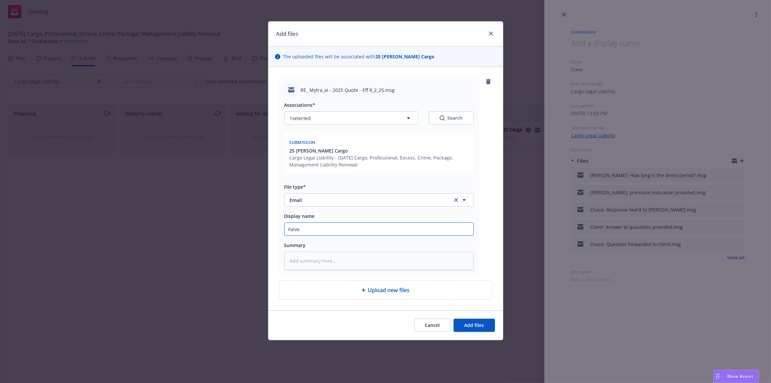
type textarea "x"
type input "Falvey"
type textarea "x"
type input "Falvey,"
type textarea "x"
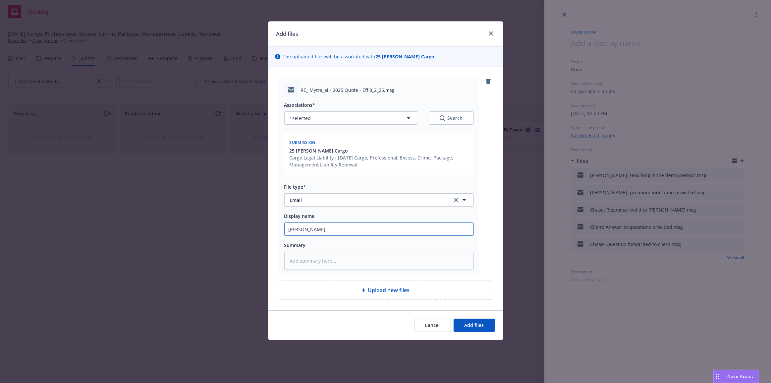
type input "Falvey"
type textarea "x"
type input "Falvey:"
type textarea "x"
type input "Falvey:"
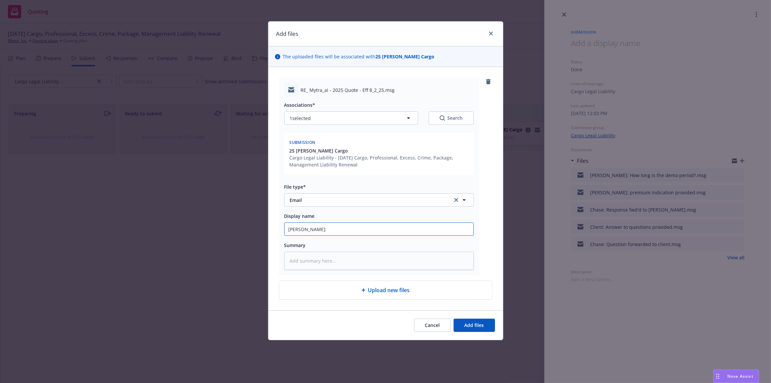
type textarea "x"
type input "Falvey: U"
type textarea "x"
type input "Falvey: US"
type textarea "x"
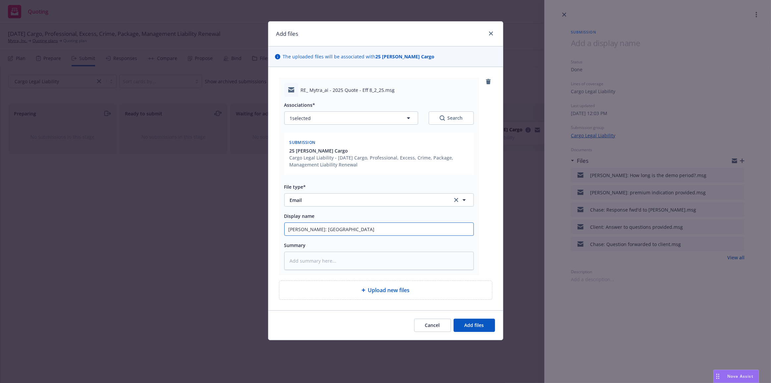
type input "Falvey: U"
type textarea "x"
type input "Falvey: Us"
type textarea "x"
type input "Falvey: Usi"
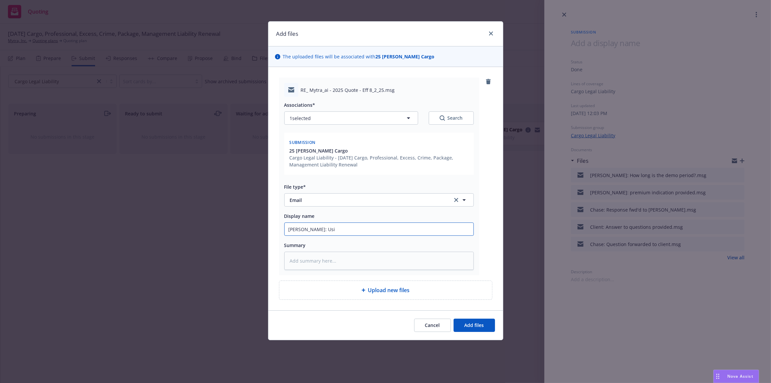
type textarea "x"
type input "Falvey: Usin"
type textarea "x"
type input "Falvey: Using"
type textarea "x"
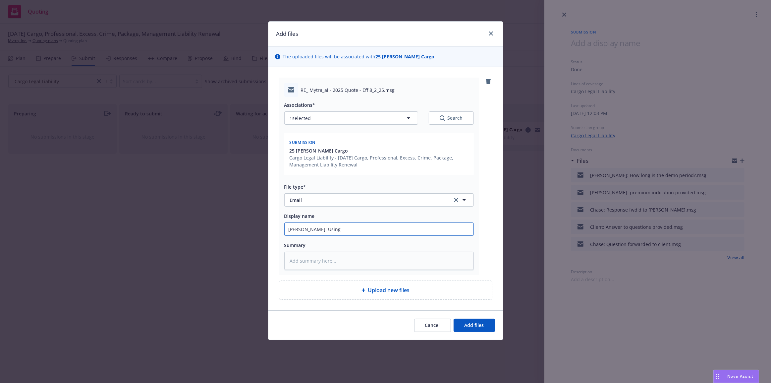
type input "Falvey: Using 1"
type textarea "x"
type input "Falvey: Using 12"
type textarea "x"
type input "Falvey: Using 12-"
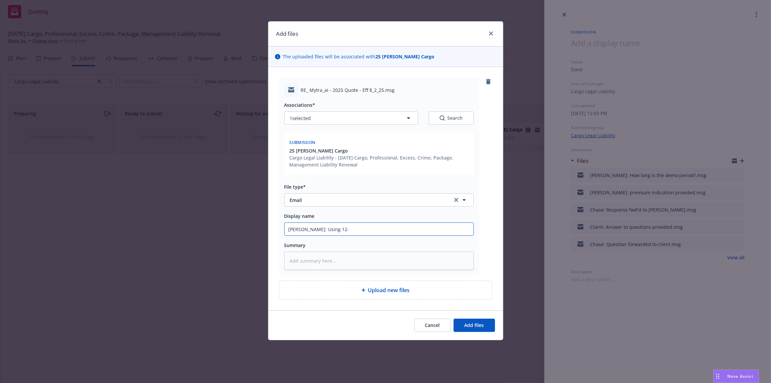
type textarea "x"
type input "Falvey: Using 12-m"
type textarea "x"
type input "Falvey: Using 12-mo"
type textarea "x"
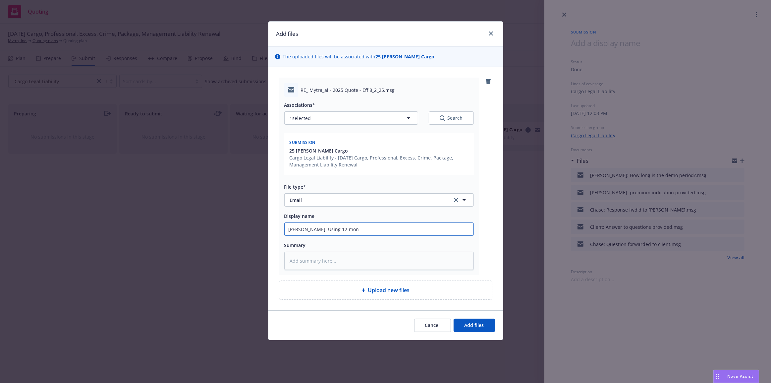
type input "Falvey: Using 12-mont"
type textarea "x"
type input "Falvey: Using 12-months"
type textarea "x"
type input "Falvey: Using 12-months"
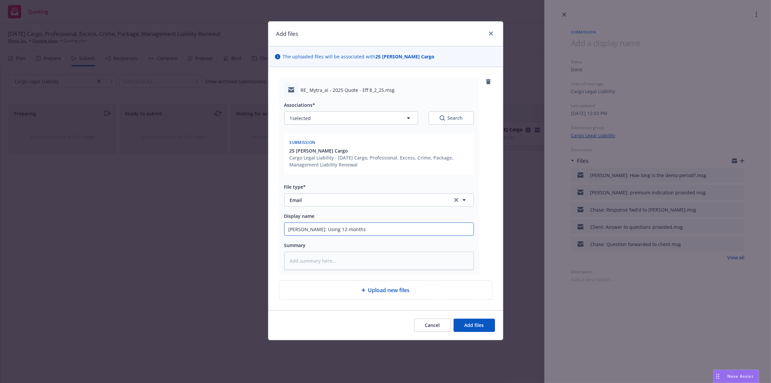
click at [454, 318] on button "Add files" at bounding box center [474, 324] width 41 height 13
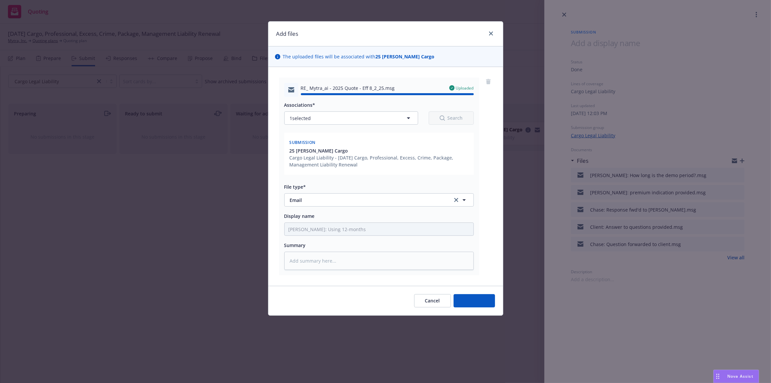
type textarea "x"
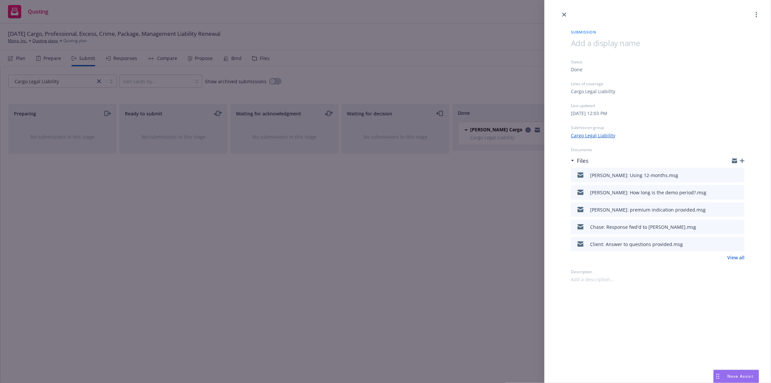
drag, startPoint x: 649, startPoint y: 148, endPoint x: 556, endPoint y: 152, distance: 93.5
click at [649, 148] on div "Documents" at bounding box center [658, 150] width 174 height 6
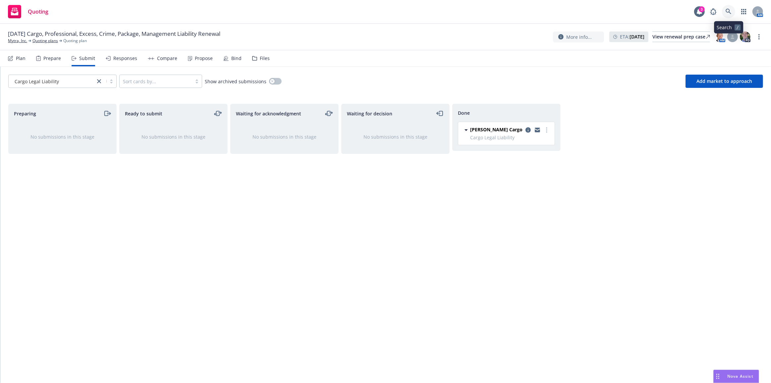
click at [729, 11] on icon at bounding box center [728, 12] width 6 height 6
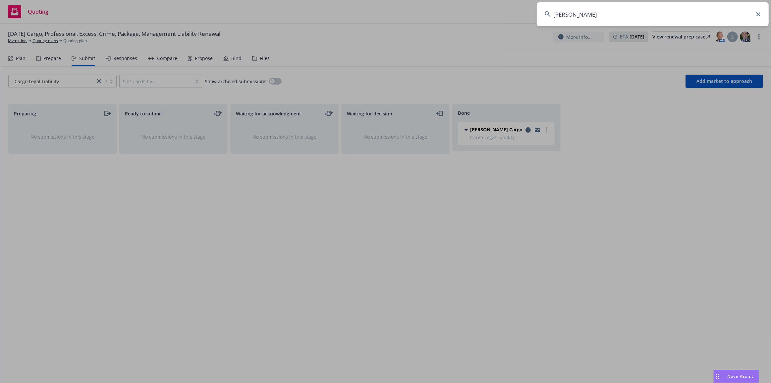
type input "andrenam"
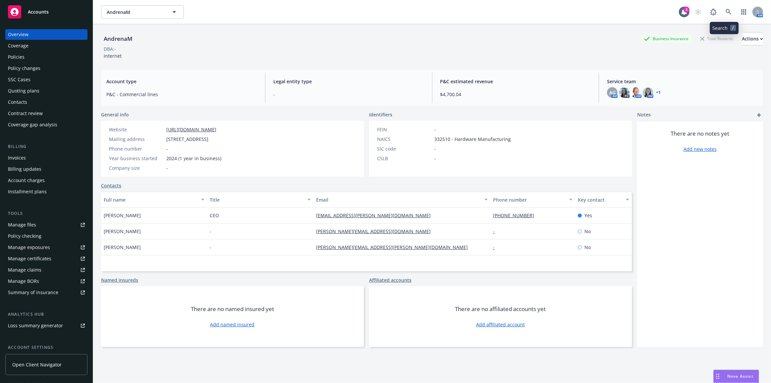
click at [5, 85] on link "Quoting plans" at bounding box center [46, 90] width 82 height 11
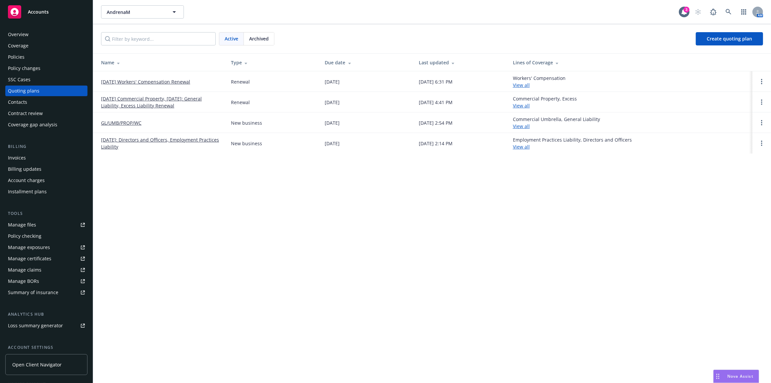
click at [196, 97] on link "09/2/25 Commercial Property, 09/06/2025: General Liability, Excess Liability Re…" at bounding box center [160, 102] width 119 height 14
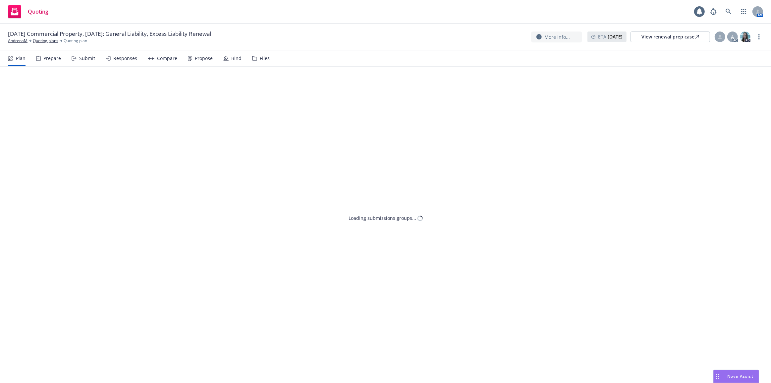
click at [237, 61] on div "Bind" at bounding box center [236, 58] width 10 height 5
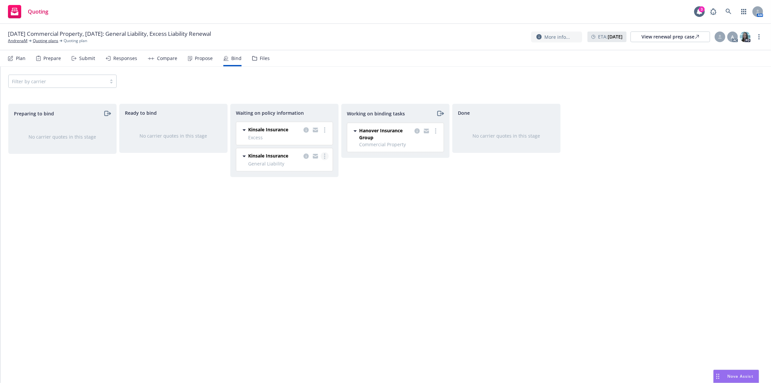
click at [323, 157] on link "more" at bounding box center [325, 156] width 8 height 8
click at [366, 180] on div "Working on binding tasks Hanover Insurance Group Commercial Property 09/20/2025…" at bounding box center [395, 236] width 108 height 265
click at [307, 157] on icon "copy logging email" at bounding box center [305, 155] width 5 height 5
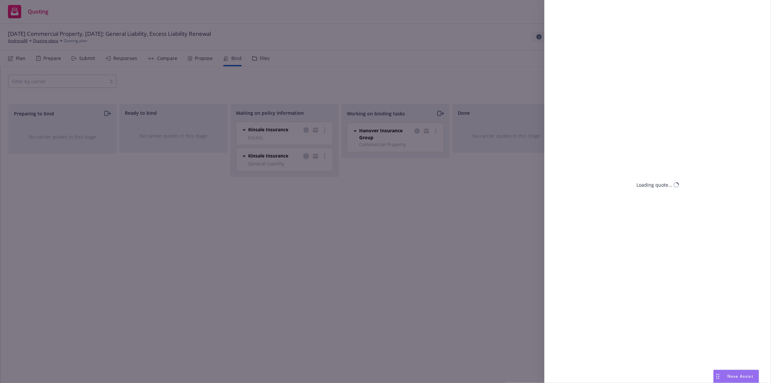
select select "CA"
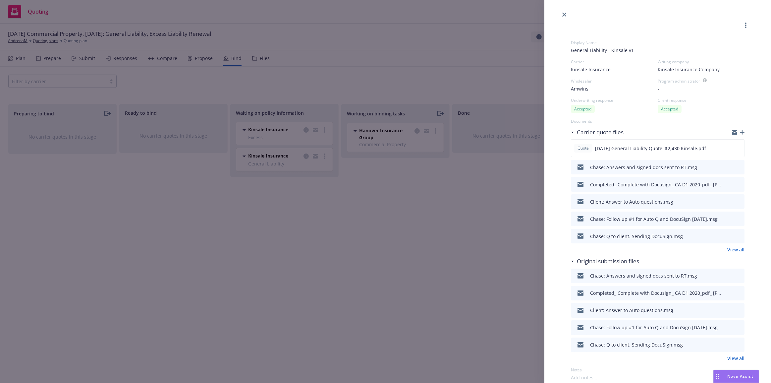
click at [462, 165] on div "Display Name General Liability - Kinsale v1 Carrier Kinsale Insurance Writing c…" at bounding box center [385, 191] width 771 height 383
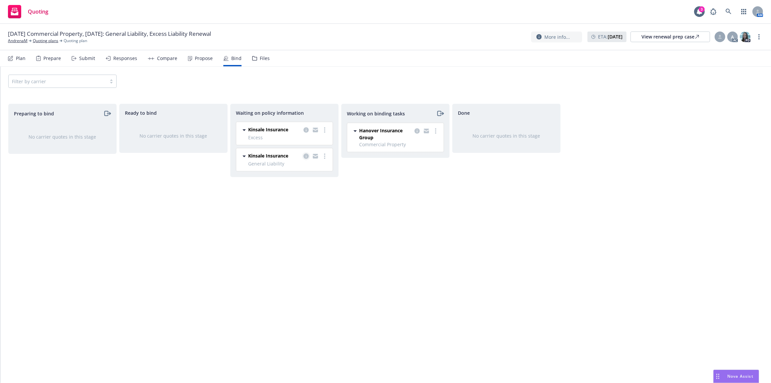
click at [306, 157] on icon "copy logging email" at bounding box center [305, 155] width 5 height 5
select select "CA"
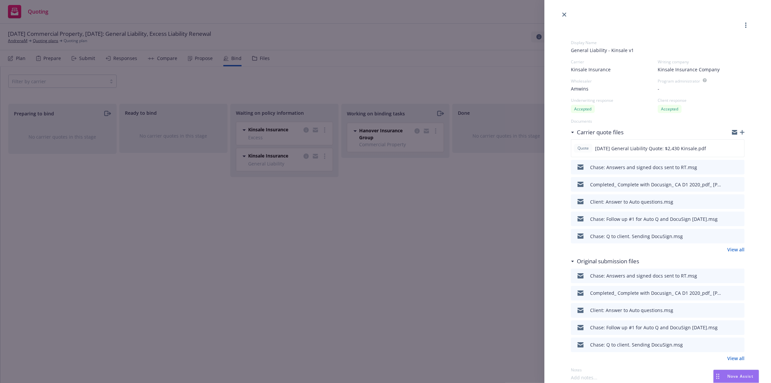
click at [740, 134] on icon "button" at bounding box center [742, 132] width 5 height 5
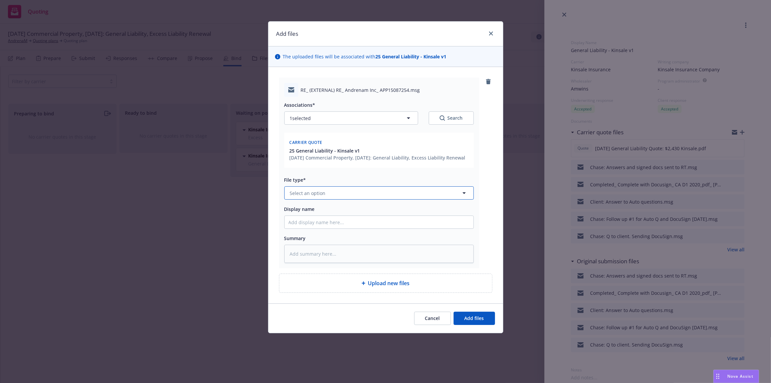
click at [390, 198] on button "Select an option" at bounding box center [378, 192] width 189 height 13
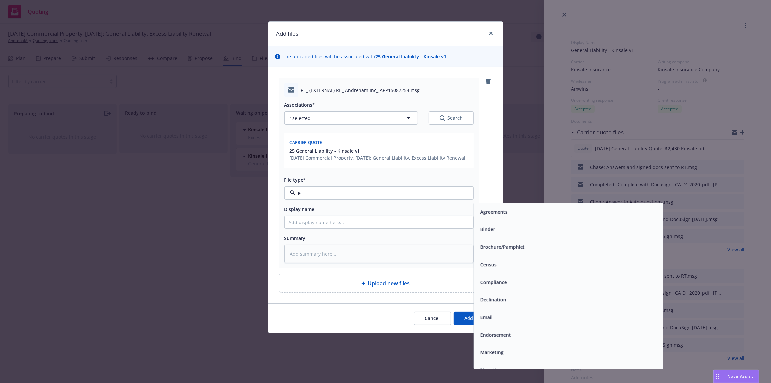
type input "em"
drag, startPoint x: 499, startPoint y: 235, endPoint x: 443, endPoint y: 229, distance: 56.3
click at [498, 234] on div "Email" at bounding box center [568, 229] width 181 height 10
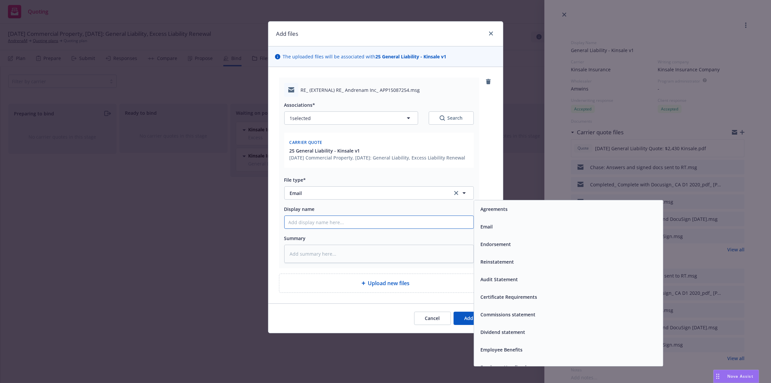
click at [434, 228] on input "Display name" at bounding box center [379, 222] width 189 height 13
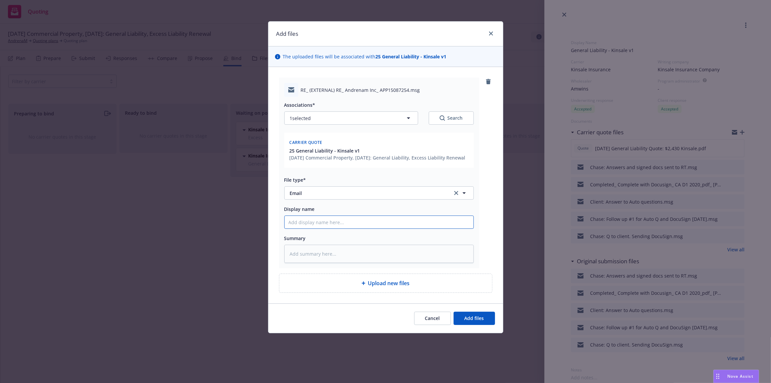
type textarea "x"
type input "R"
type textarea "x"
type input "RT"
type textarea "x"
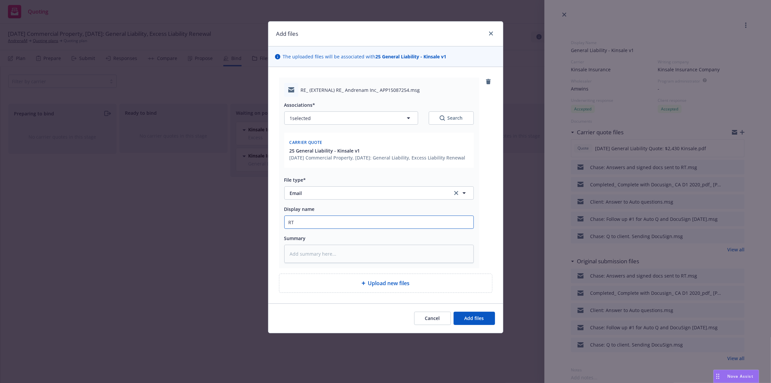
type input "RT:"
type textarea "x"
type input "RT:"
type textarea "x"
type input "RT: C"
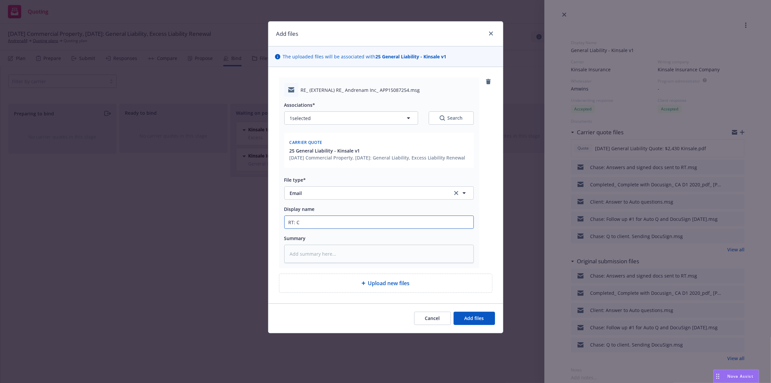
type textarea "x"
type input "RT: Ca"
type textarea "x"
type input "RT: C"
type textarea "x"
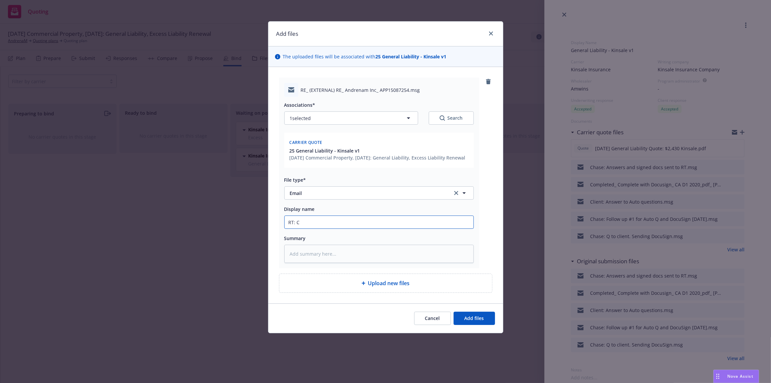
type input "RT:"
type textarea "x"
type input "RT: K"
type textarea "x"
type input "RT: Ki"
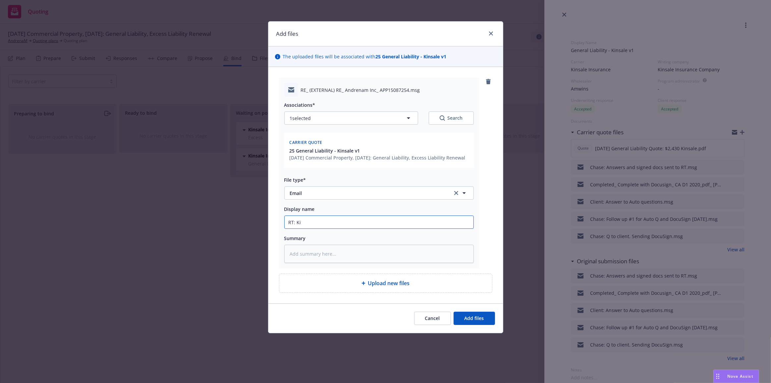
type textarea "x"
type input "RT: Kins"
type textarea "x"
type input "RT: Kinsa"
type textarea "x"
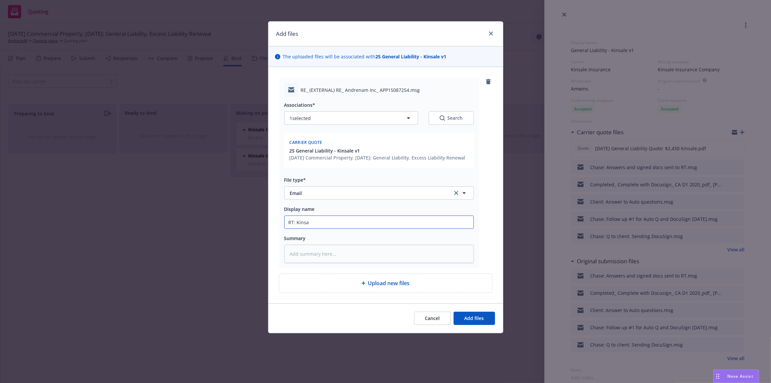
type input "RT: Kinsal"
type textarea "x"
type input "RT: Kinsale"
type textarea "x"
type input "RT: Kinsale"
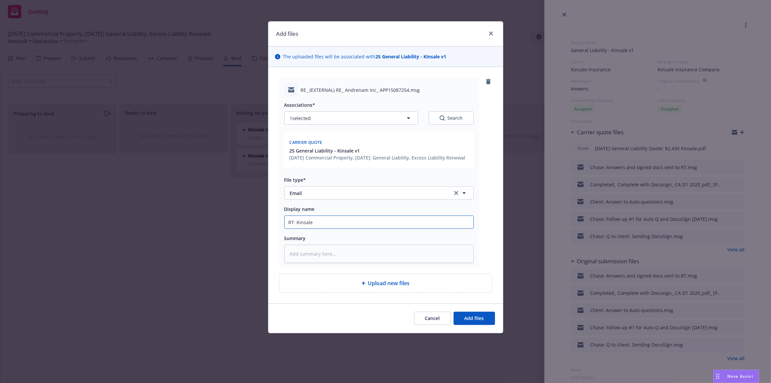
type textarea "x"
type input "RT: Kinsale s"
type textarea "x"
type input "RT: Kinsale st"
type textarea "x"
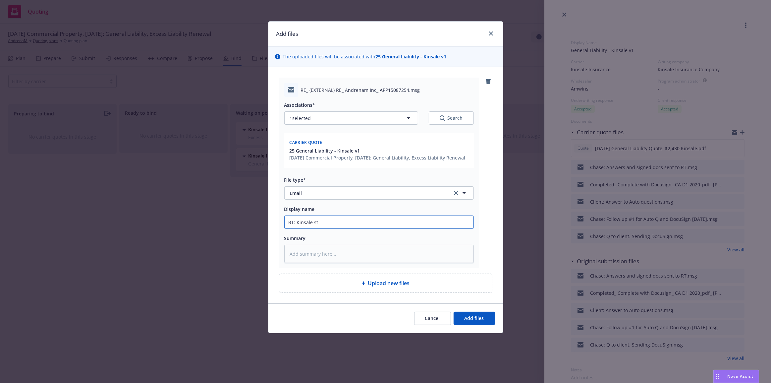
type input "RT: Kinsale sti"
type textarea "x"
type input "RT: Kinsale stil"
type textarea "x"
type input "RT: Kinsale still"
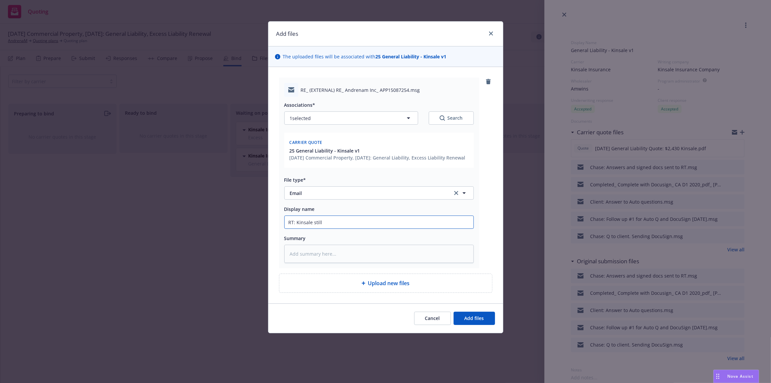
type textarea "x"
type input "RT: Kinsale still"
type textarea "x"
type input "RT: Kinsale still c"
type textarea "x"
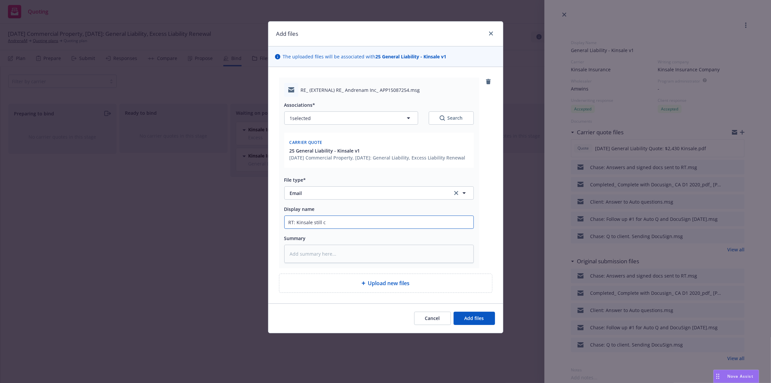
type input "RT: Kinsale still ca"
type textarea "x"
type input "RT: Kinsale still can"
type textarea "x"
type input "RT: Kinsale still can'"
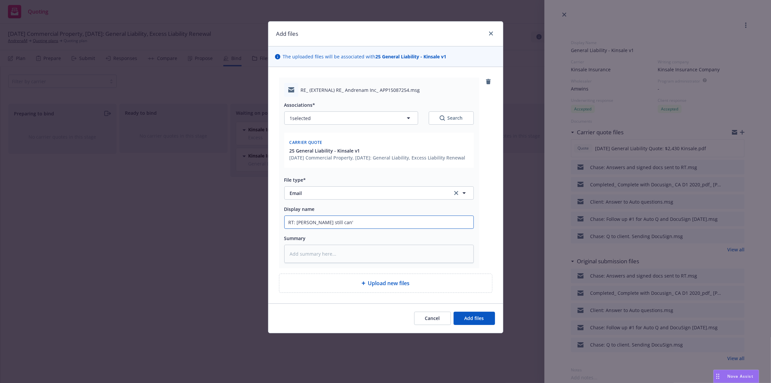
type textarea "x"
type input "RT: Kinsale still can't"
type textarea "x"
type input "RT: Kinsale still can't do"
type textarea "x"
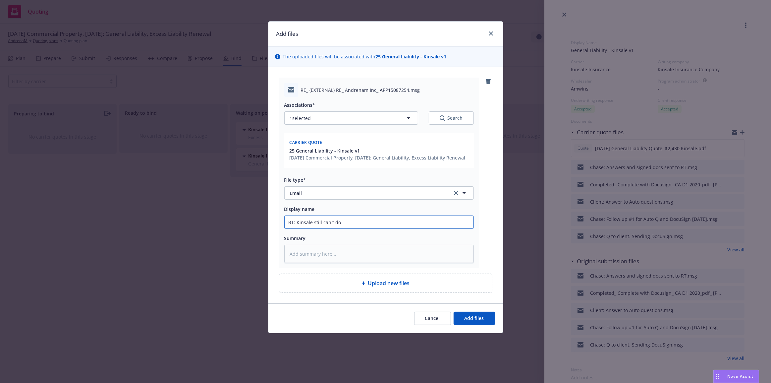
type input "RT: Kinsale still can't do"
type textarea "x"
type input "RT: Kinsale still can't do a"
type textarea "x"
type input "RT: Kinsale still can't do aut"
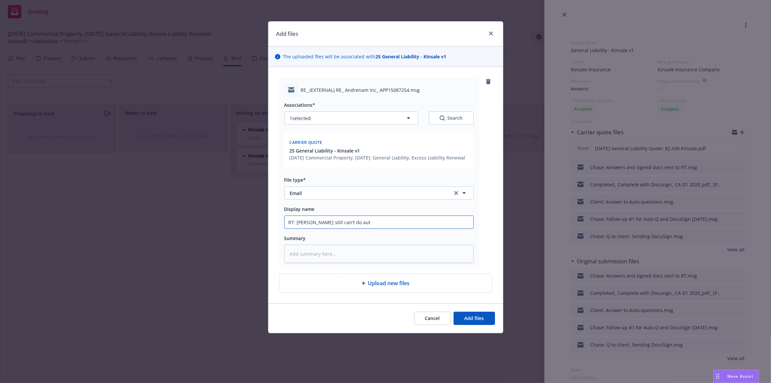
type textarea "x"
type input "RT: Kinsale still can't do auto"
type textarea "x"
type input "RT: Kinsale still can't do auto."
type textarea "x"
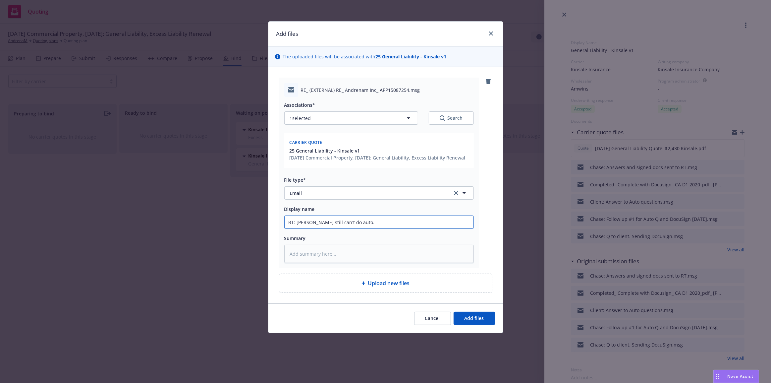
type input "RT: Kinsale still can't do auto."
type textarea "x"
type input "RT: Kinsale still can't do auto. A"
type textarea "x"
type input "RT: Kinsale still can't do auto. Ad"
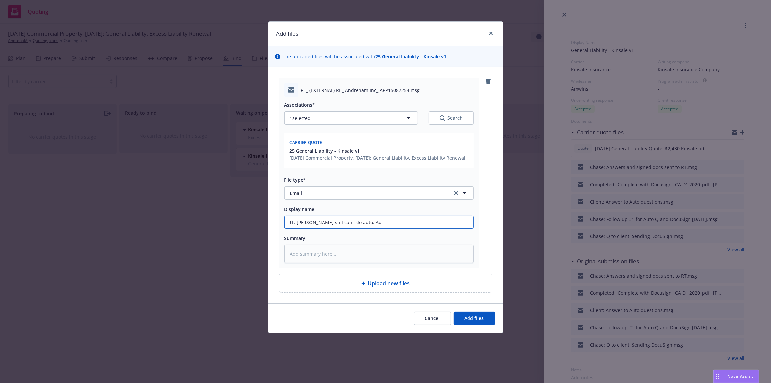
type textarea "x"
type input "RT: Kinsale still can't do auto. Add"
type textarea "x"
type input "RT: Kinsale still can't do auto. Addi"
type textarea "x"
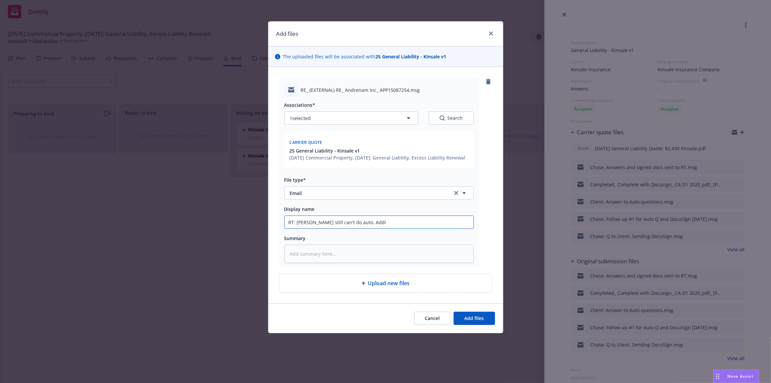
type input "RT: Kinsale still can't do auto. Addin"
type textarea "x"
type input "RT: Kinsale still can't do auto. Adding"
type textarea "x"
type input "RT: Kinsale still can't do auto. Adding"
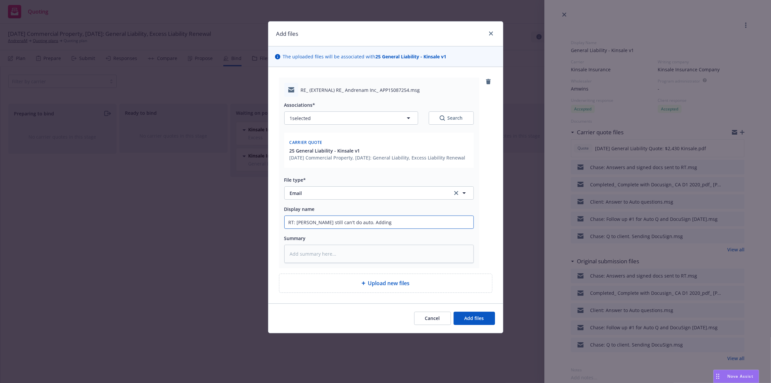
type textarea "x"
type input "RT: Kinsale still can't do auto. Adding t"
type textarea "x"
type input "RT: Kinsale still can't do auto. Adding th"
type textarea "x"
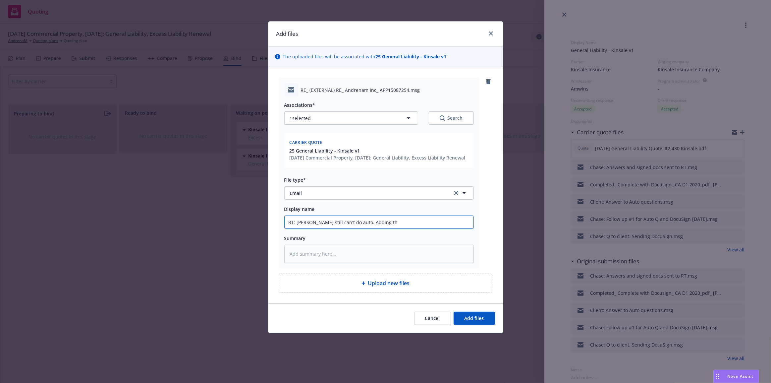
type input "RT: Kinsale still can't do auto. Adding the"
type textarea "x"
type input "RT: Kinsale still can't do auto. Adding the"
type textarea "x"
type input "RT: Kinsale still can't do auto. Adding the w"
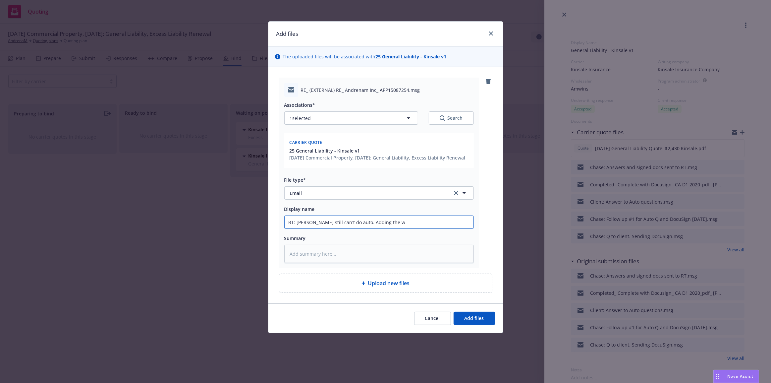
type textarea "x"
type input "RT: Kinsale still can't do auto. Adding the waiv"
type textarea "x"
type input "RT: Kinsale still can't do auto. Adding the waive"
type textarea "x"
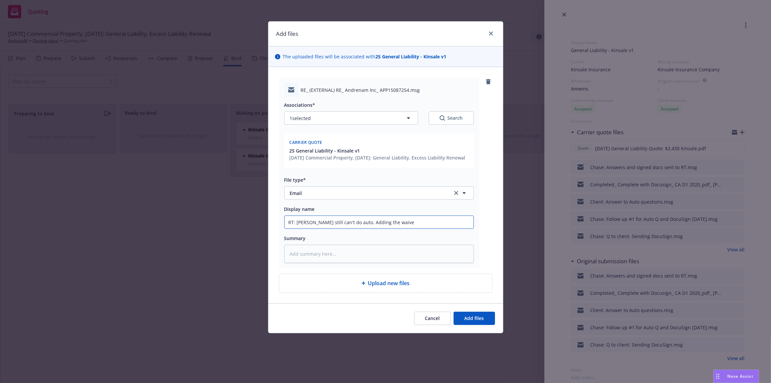
type input "RT: Kinsale still can't do auto. Adding the waiver"
type textarea "x"
type input "RT: Kinsale still can't do auto. Adding the waiver"
type textarea "x"
type input "RT: Kinsale still can't do auto. Adding the waiver a"
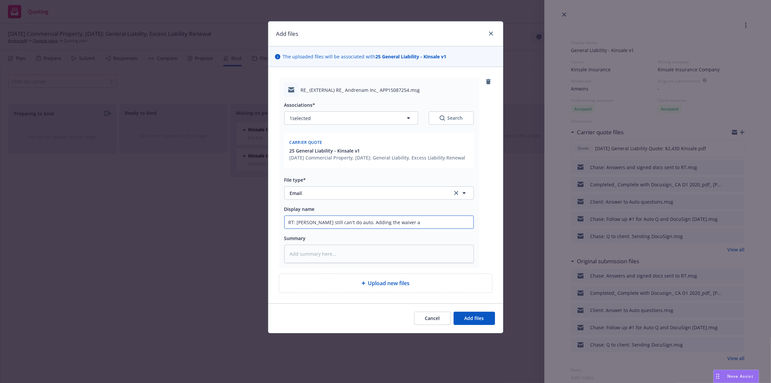
type textarea "x"
type input "RT: Kinsale still can't do auto. Adding the waiver an"
type textarea "x"
type input "RT: Kinsale still can't do auto. Adding the waiver and"
type textarea "x"
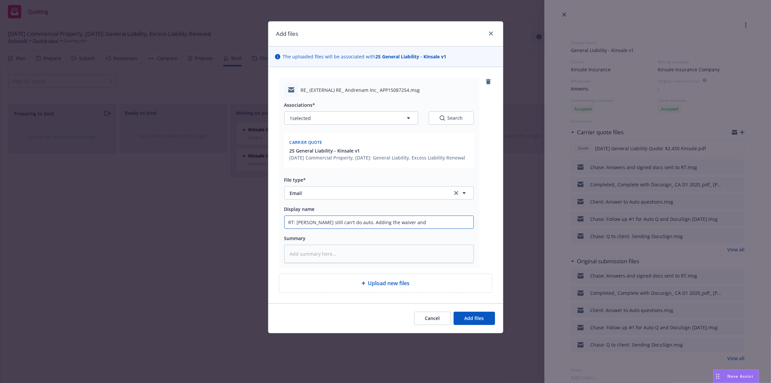
type input "RT: Kinsale still can't do auto. Adding the waiver and"
type textarea "x"
type input "RT: Kinsale still can't do auto. Adding the waiver and pr"
type textarea "x"
type input "RT: Kinsale still can't do auto. Adding the waiver and pri"
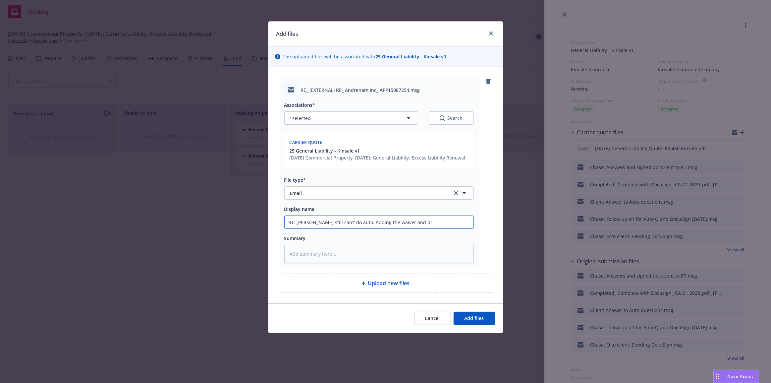
type textarea "x"
type input "RT: Kinsale still can't do auto. Adding the waiver and prim"
type textarea "x"
type input "RT: Kinsale still can't do auto. Adding the waiver and prima"
type textarea "x"
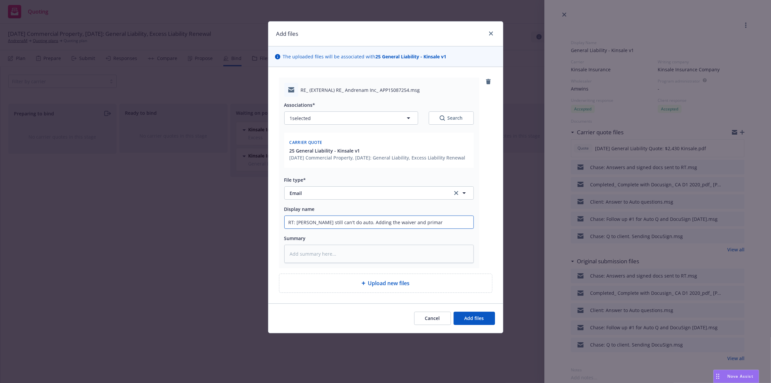
type input "RT: Kinsale still can't do auto. Adding the waiver and primary"
type textarea "x"
type input "RT: Kinsale still can't do auto. Adding the waiver and primary"
click at [454, 311] on button "Add files" at bounding box center [474, 317] width 41 height 13
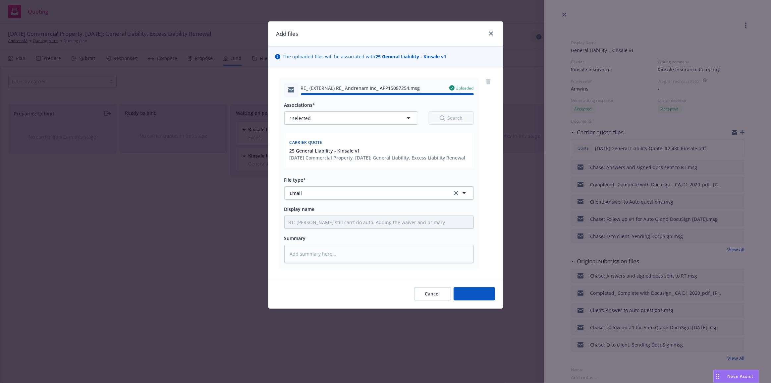
type textarea "x"
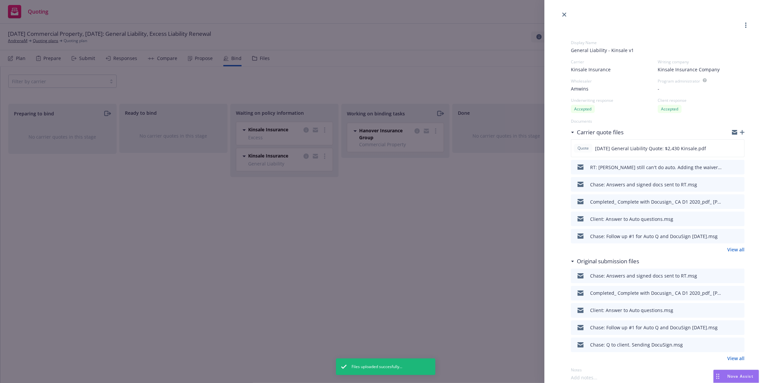
drag, startPoint x: 506, startPoint y: 212, endPoint x: 517, endPoint y: 214, distance: 10.8
click at [507, 213] on div "Display Name General Liability - Kinsale v1 Carrier Kinsale Insurance Writing c…" at bounding box center [385, 191] width 771 height 383
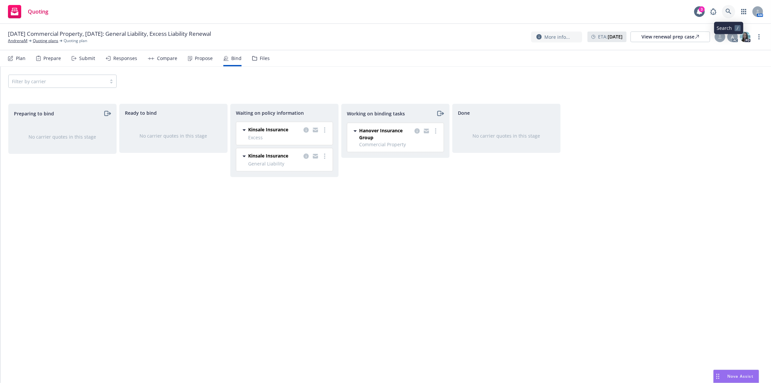
click at [731, 10] on icon at bounding box center [728, 12] width 6 height 6
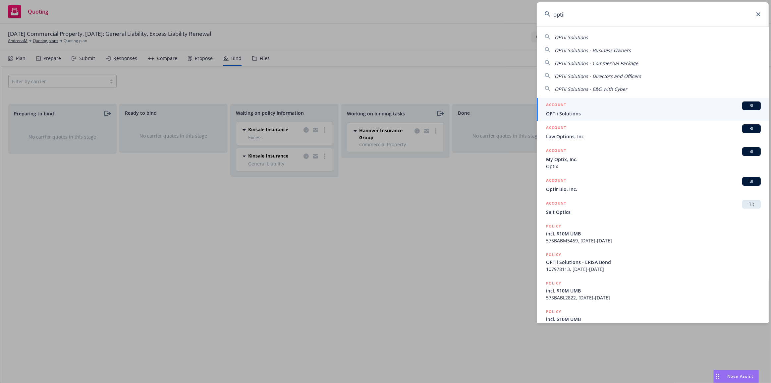
type input "optii"
click at [677, 107] on div "ACCOUNT BI" at bounding box center [653, 105] width 215 height 9
